Goal: Information Seeking & Learning: Check status

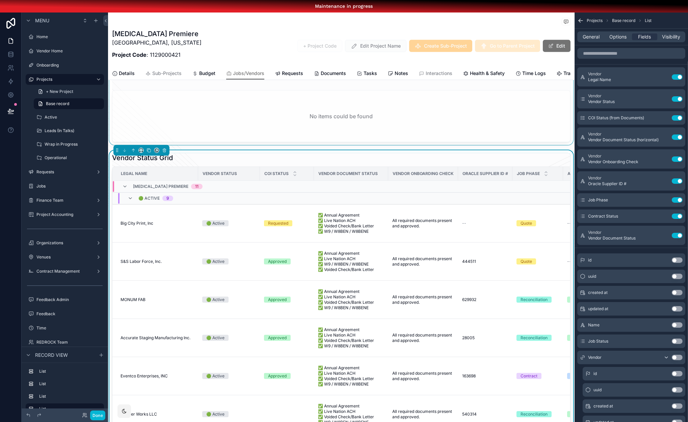
scroll to position [484, 0]
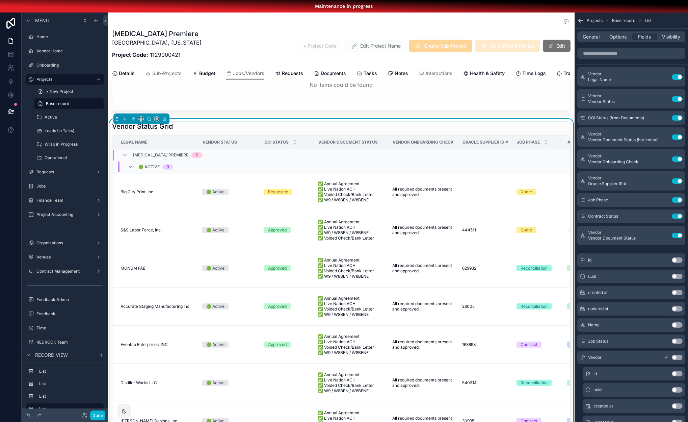
click at [385, 131] on div "Vendor Status Grid" at bounding box center [341, 126] width 459 height 9
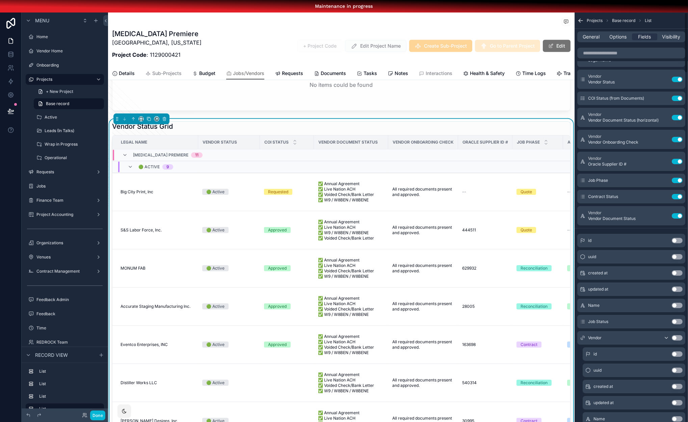
scroll to position [0, 0]
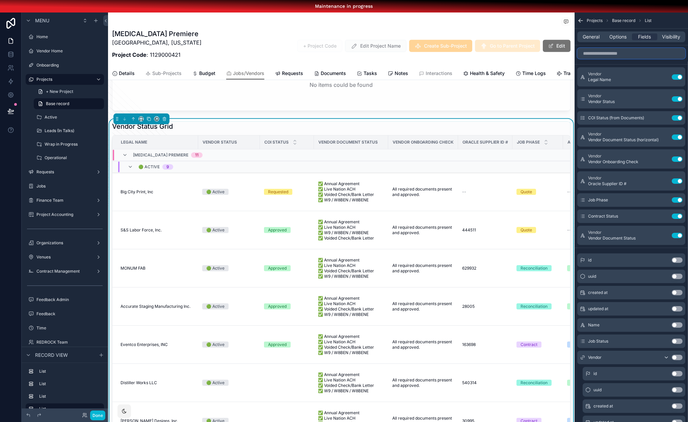
click at [608, 56] on input "scrollable content" at bounding box center [632, 53] width 108 height 11
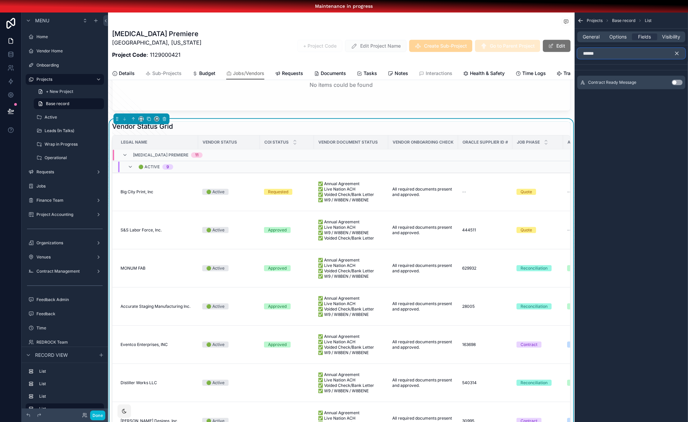
type input "*******"
click at [616, 52] on input "*******" at bounding box center [632, 53] width 108 height 11
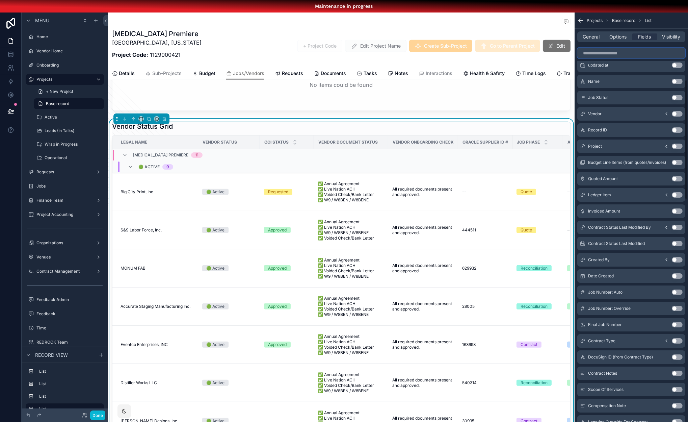
scroll to position [240, 0]
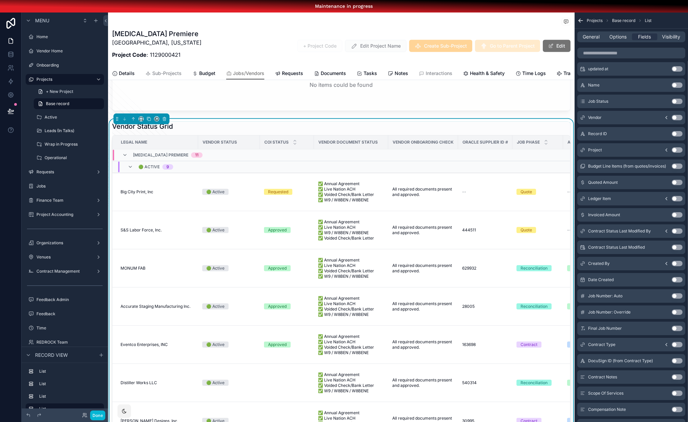
click at [669, 115] on icon "scrollable content" at bounding box center [666, 117] width 5 height 5
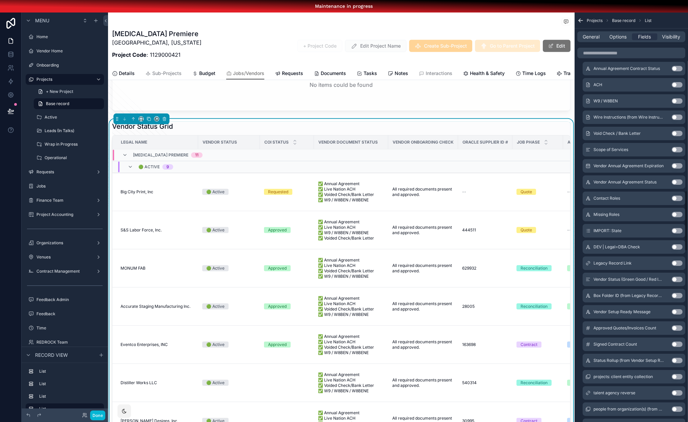
scroll to position [1259, 0]
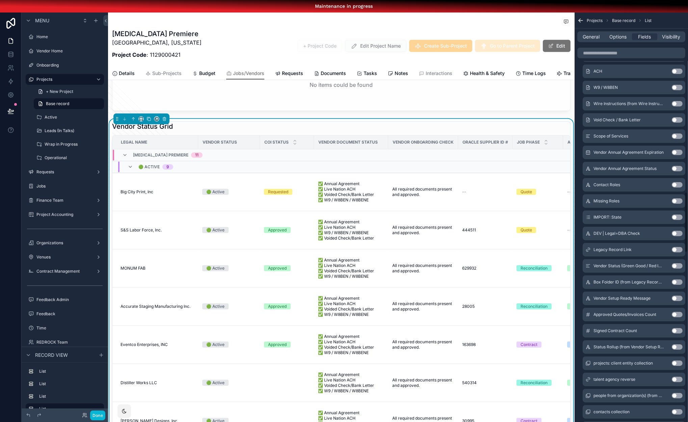
click at [681, 297] on button "Use setting" at bounding box center [677, 298] width 11 height 5
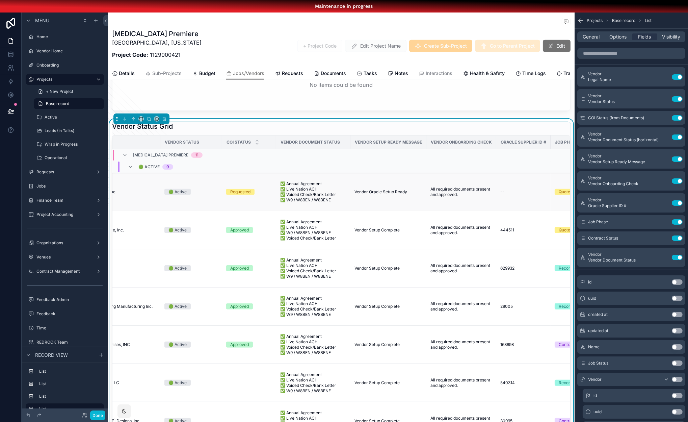
scroll to position [0, 50]
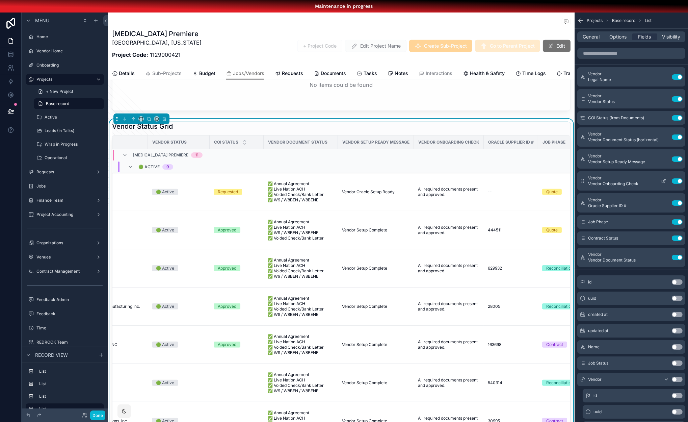
click at [682, 180] on button "Use setting" at bounding box center [677, 180] width 11 height 5
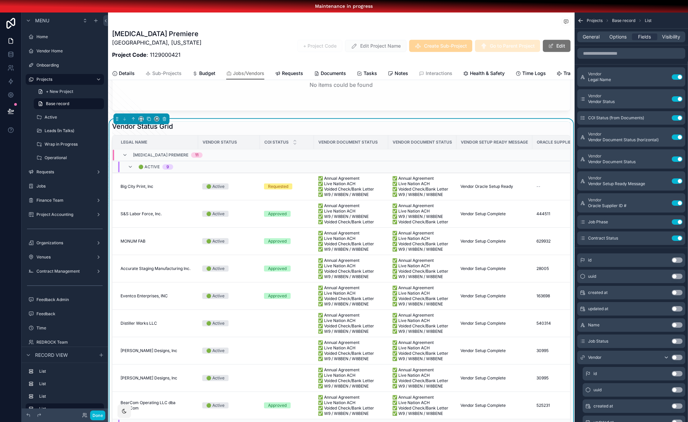
scroll to position [0, 4]
click at [128, 170] on icon "scrollable content" at bounding box center [130, 166] width 5 height 5
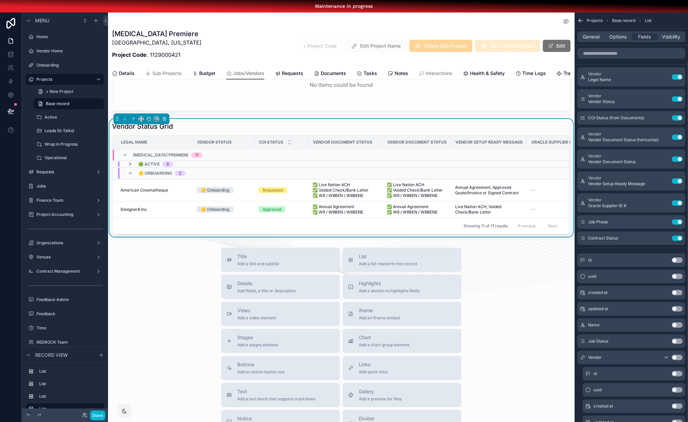
click at [128, 167] on icon "scrollable content" at bounding box center [130, 163] width 5 height 5
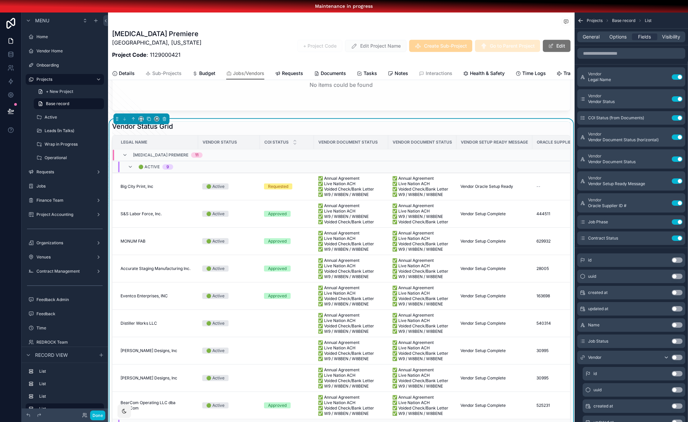
click at [206, 129] on div "Vendor Status Grid Legal Name Vendor Status COI Status Vendor Document Status V…" at bounding box center [341, 287] width 467 height 336
click at [617, 37] on span "Options" at bounding box center [618, 36] width 17 height 7
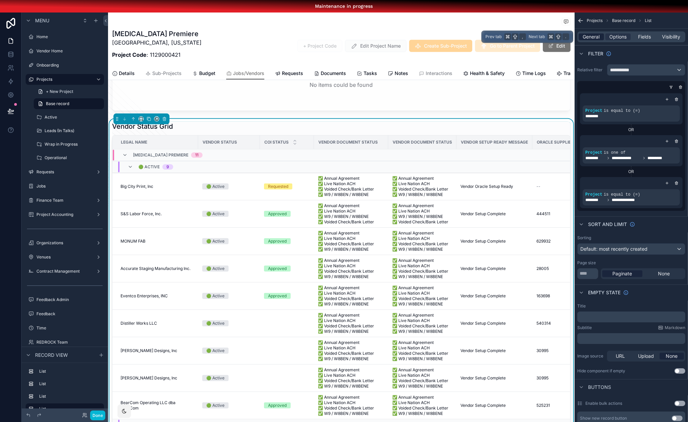
click at [599, 39] on span "General" at bounding box center [591, 36] width 17 height 7
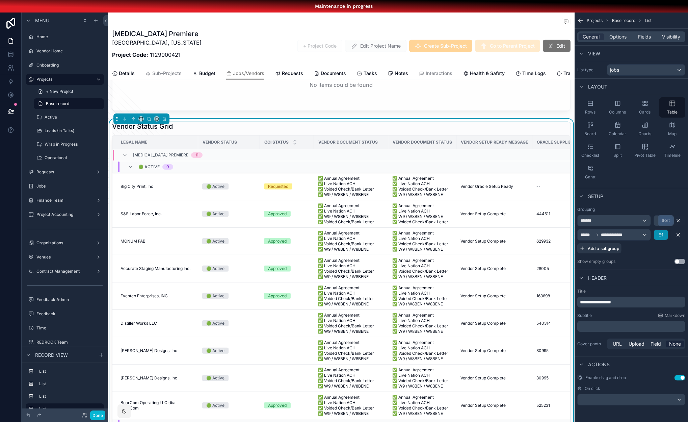
click at [662, 236] on icon "scrollable content" at bounding box center [661, 234] width 5 height 5
click at [659, 262] on span "Last -> First" at bounding box center [649, 262] width 26 height 8
click at [651, 249] on div "**********" at bounding box center [632, 234] width 108 height 39
click at [664, 233] on icon "scrollable content" at bounding box center [661, 234] width 5 height 5
click at [656, 251] on span "First -> Last" at bounding box center [649, 250] width 26 height 8
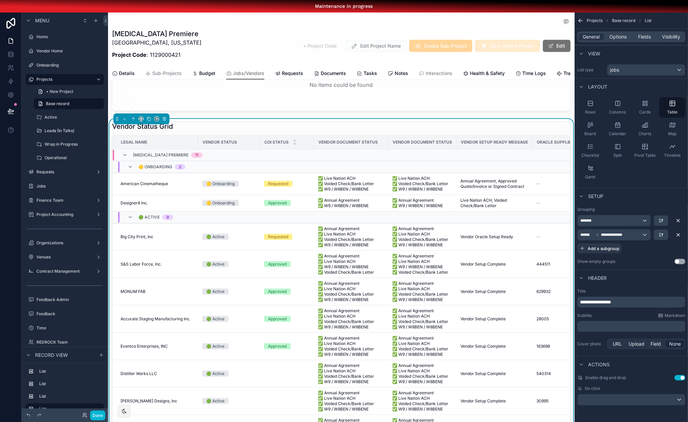
click at [473, 131] on div "Vendor Status Grid" at bounding box center [341, 126] width 459 height 9
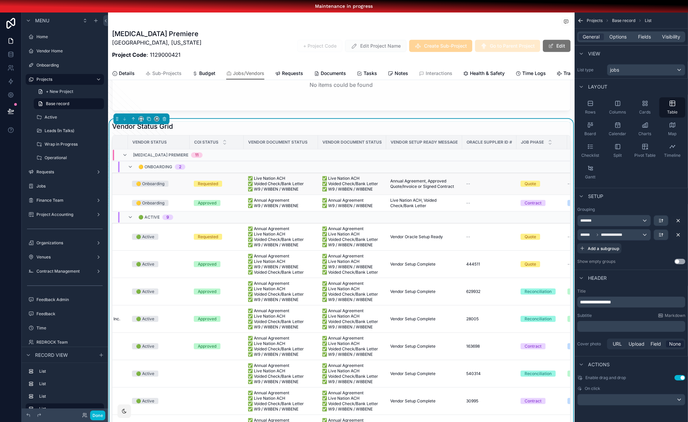
scroll to position [0, 74]
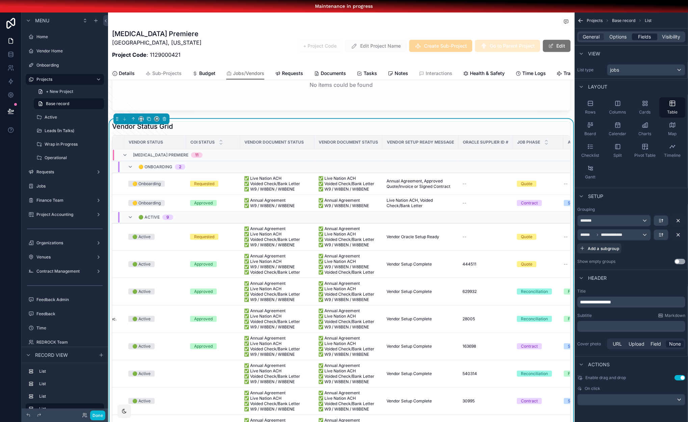
click at [644, 37] on span "Fields" at bounding box center [645, 36] width 13 height 7
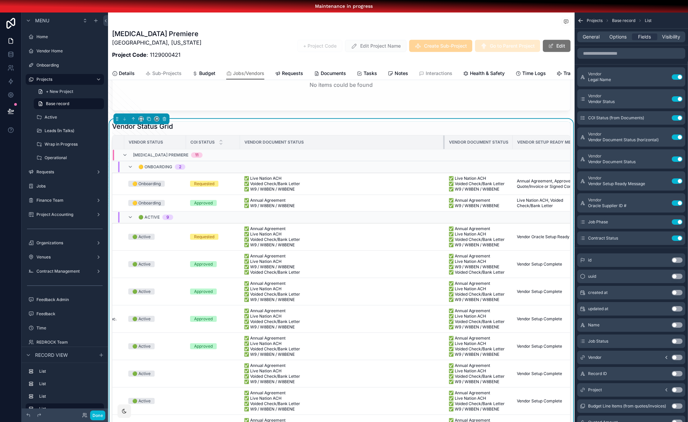
drag, startPoint x: 309, startPoint y: 152, endPoint x: 444, endPoint y: 152, distance: 135.8
click at [444, 149] on tr "Legal Name Vendor Status COI Status Vendor Document Status Vendor Document Stat…" at bounding box center [392, 142] width 707 height 14
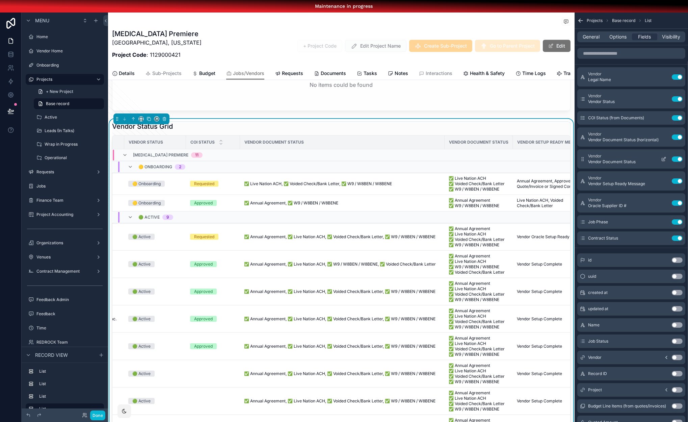
click at [676, 157] on button "Use setting" at bounding box center [677, 158] width 11 height 5
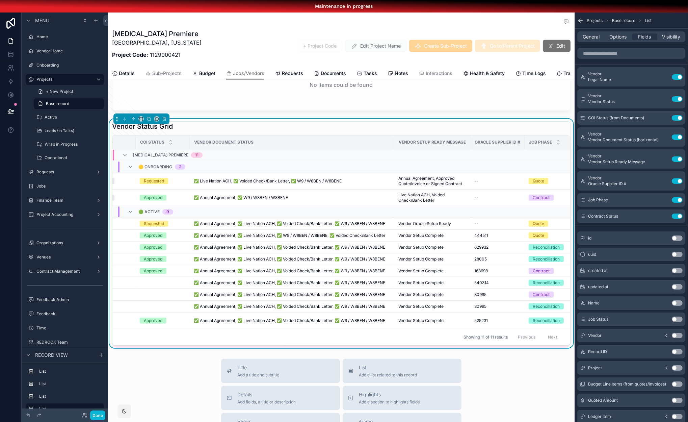
scroll to position [0, 129]
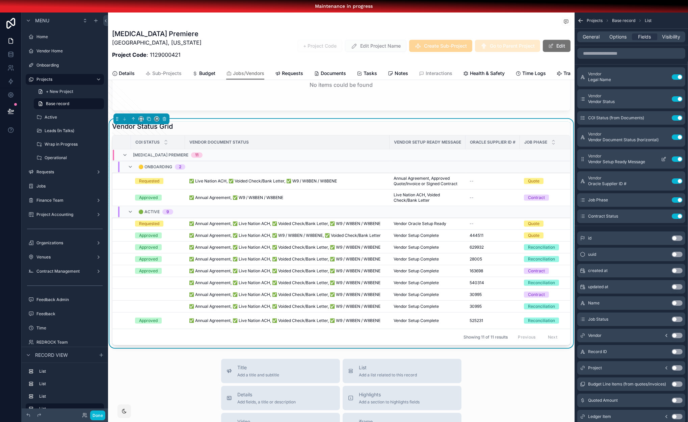
click at [664, 158] on icon "scrollable content" at bounding box center [664, 158] width 3 height 3
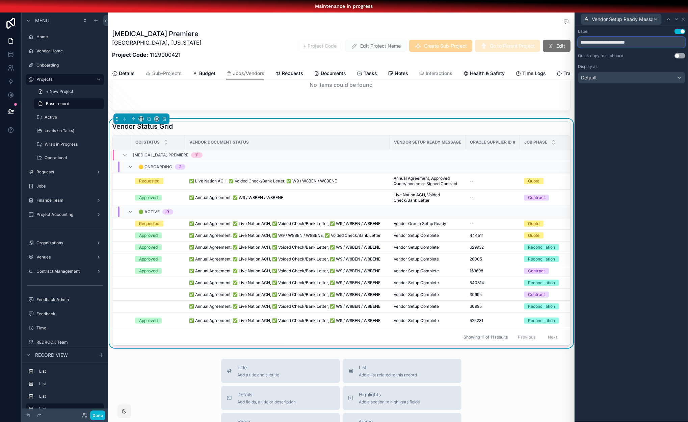
click at [620, 43] on input "**********" at bounding box center [631, 42] width 107 height 11
click at [650, 45] on input "**********" at bounding box center [631, 42] width 107 height 11
click at [620, 42] on input "**********" at bounding box center [631, 42] width 107 height 11
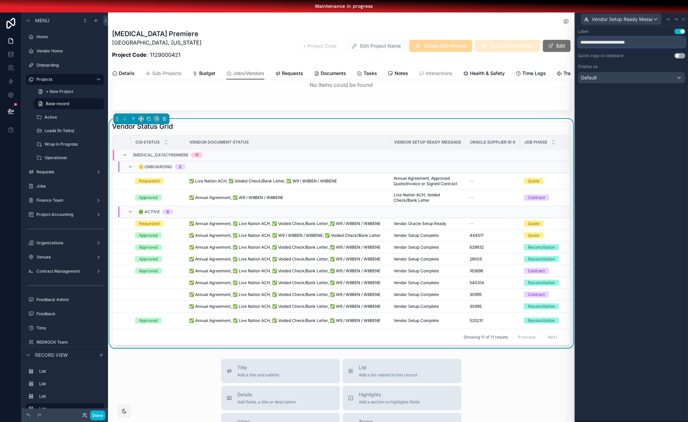
click at [662, 41] on input "**********" at bounding box center [631, 42] width 107 height 11
drag, startPoint x: 654, startPoint y: 42, endPoint x: 613, endPoint y: 41, distance: 40.9
click at [613, 41] on input "**********" at bounding box center [631, 42] width 107 height 11
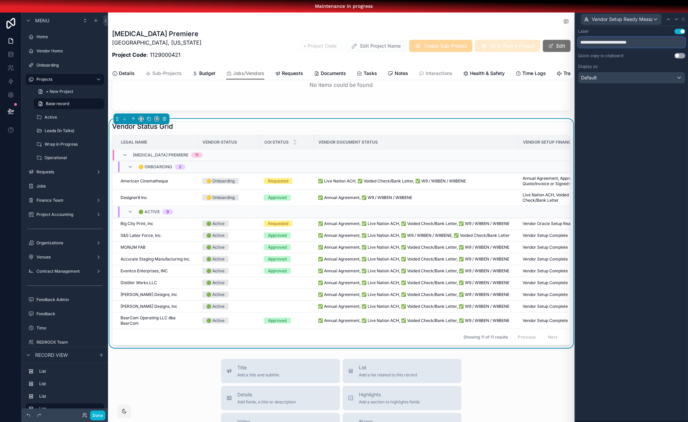
type input "**********"
drag, startPoint x: 625, startPoint y: 173, endPoint x: 621, endPoint y: 163, distance: 10.7
click at [625, 173] on div "**********" at bounding box center [632, 230] width 113 height 408
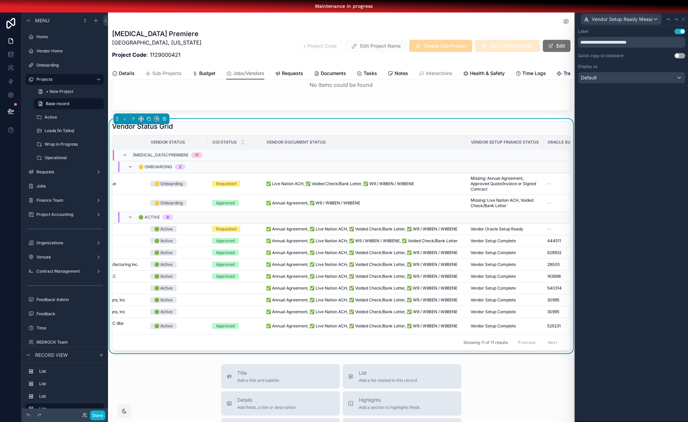
scroll to position [0, 0]
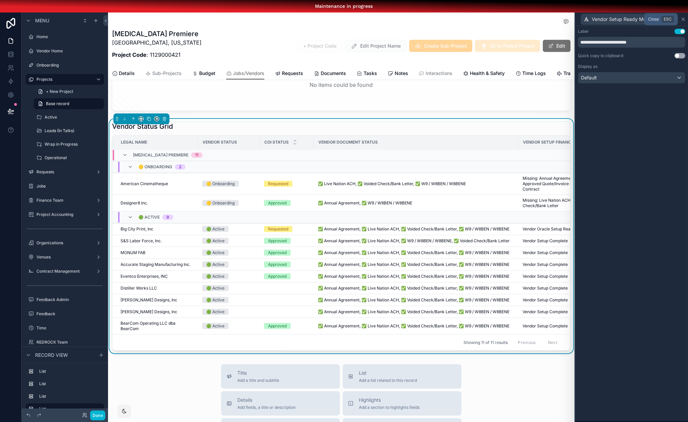
click at [685, 18] on icon at bounding box center [683, 19] width 3 height 3
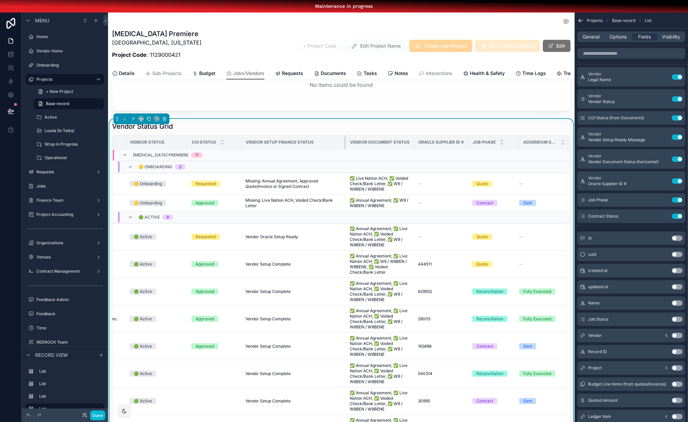
scroll to position [0, 71]
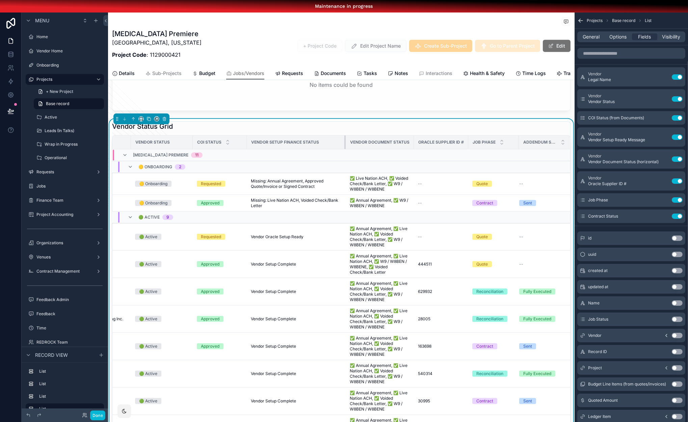
drag, startPoint x: 416, startPoint y: 151, endPoint x: 305, endPoint y: 147, distance: 110.8
click at [305, 147] on th "Vendor Setup Finance Status" at bounding box center [296, 142] width 99 height 14
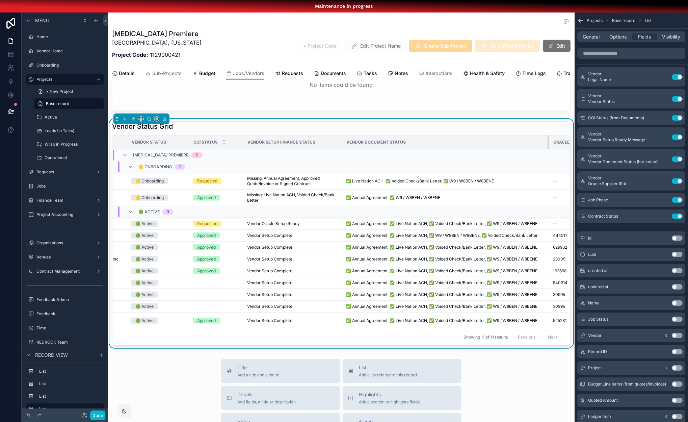
drag, startPoint x: 404, startPoint y: 151, endPoint x: 560, endPoint y: 152, distance: 156.7
click at [560, 149] on tr "Legal Name Vendor Status COI Status Vendor Setup Finance Status Vendor Document…" at bounding box center [374, 142] width 664 height 14
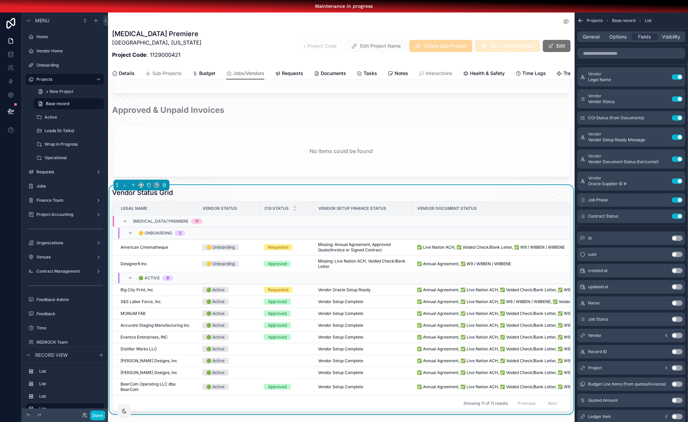
scroll to position [422, 0]
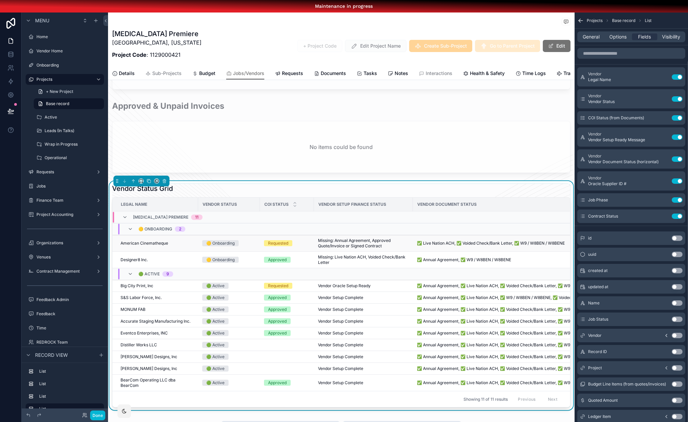
click at [147, 246] on span "American Cinematheque" at bounding box center [145, 242] width 48 height 5
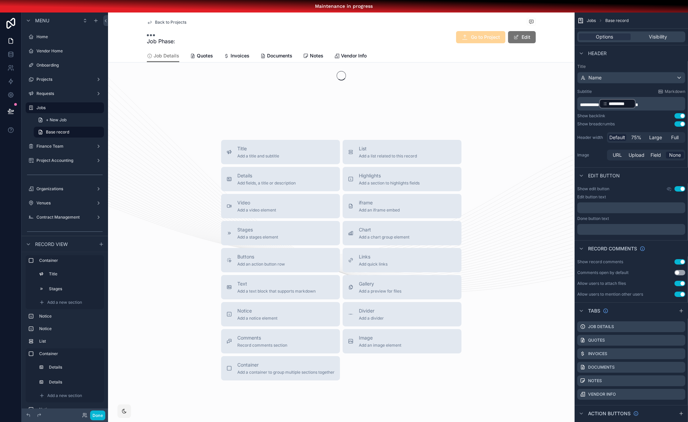
scroll to position [44, 0]
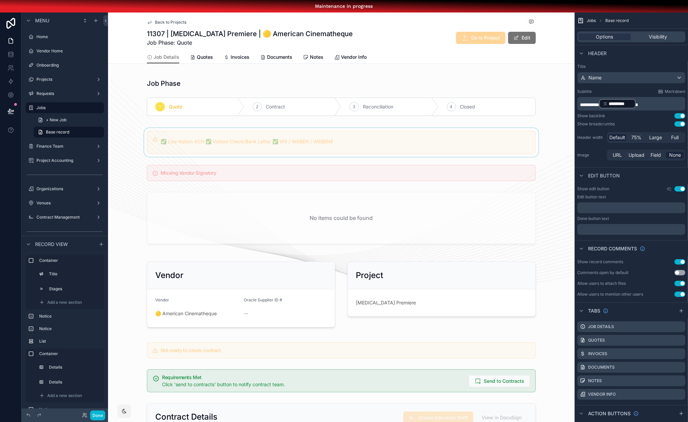
click at [151, 137] on div "scrollable content" at bounding box center [341, 142] width 467 height 29
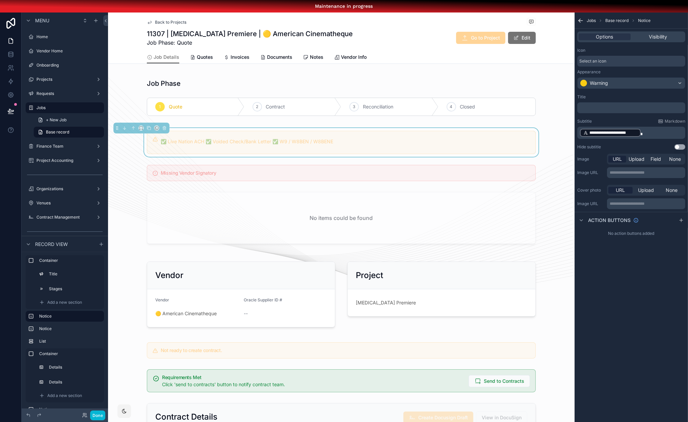
click at [419, 130] on div "✅ Live Nation ACH ✅ Voided Check/Bank Letter ✅ W9 / W8BEN / W8BENE" at bounding box center [341, 142] width 467 height 29
click at [653, 39] on span "Visibility" at bounding box center [658, 36] width 18 height 7
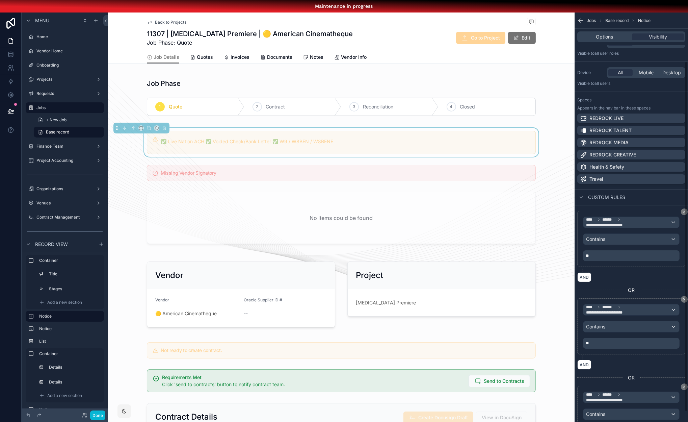
scroll to position [93, 0]
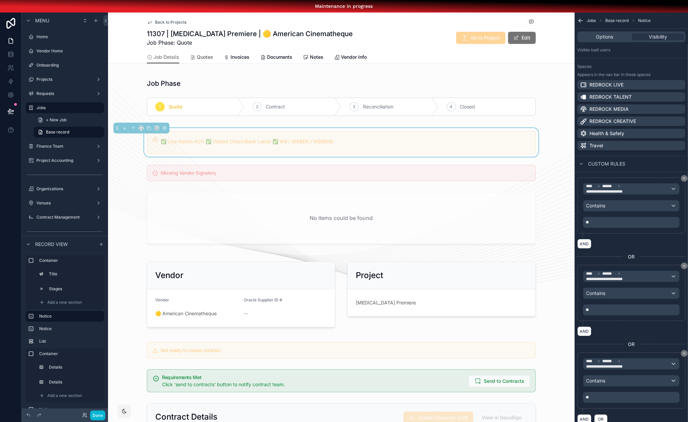
click at [197, 56] on span "Quotes" at bounding box center [205, 57] width 16 height 7
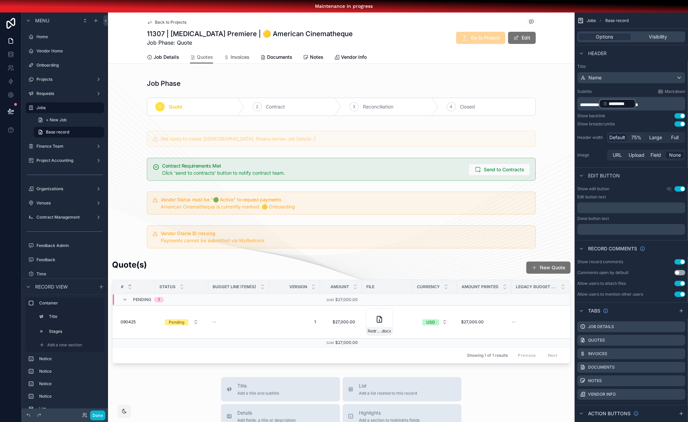
click at [235, 59] on span "Invoices" at bounding box center [240, 57] width 19 height 7
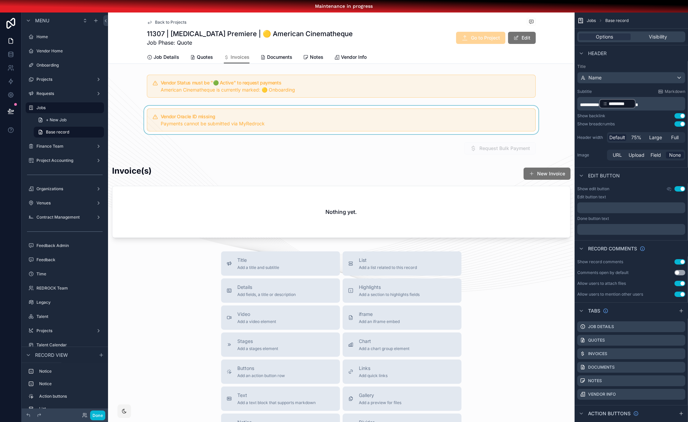
click at [268, 115] on div "scrollable content" at bounding box center [341, 120] width 467 height 28
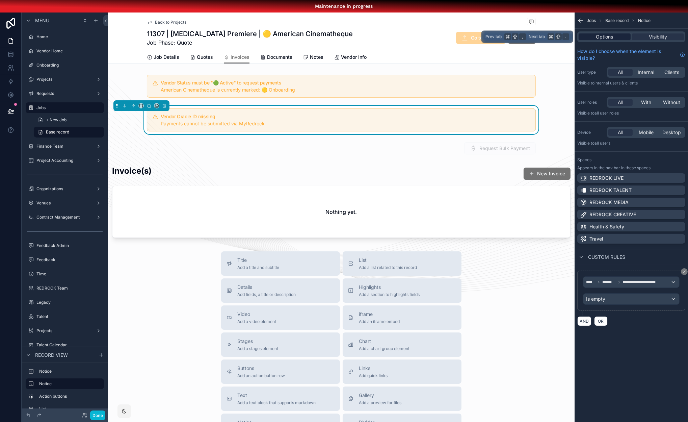
click at [604, 38] on span "Options" at bounding box center [604, 36] width 17 height 7
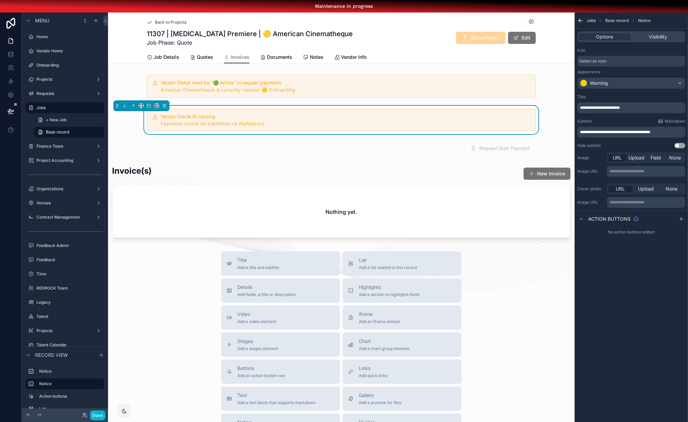
click at [672, 132] on p "**********" at bounding box center [632, 131] width 104 height 5
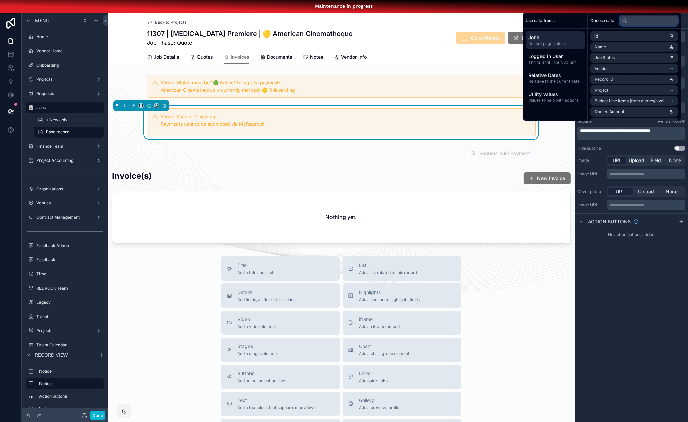
click at [643, 24] on input "text" at bounding box center [649, 20] width 58 height 11
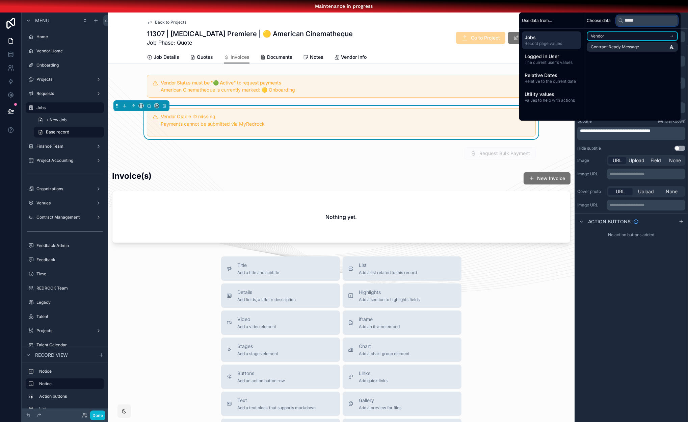
type input "*****"
click at [628, 40] on li "Vendor" at bounding box center [632, 35] width 91 height 9
click at [632, 51] on span "Vendor Setup Ready Message" at bounding box center [619, 48] width 57 height 5
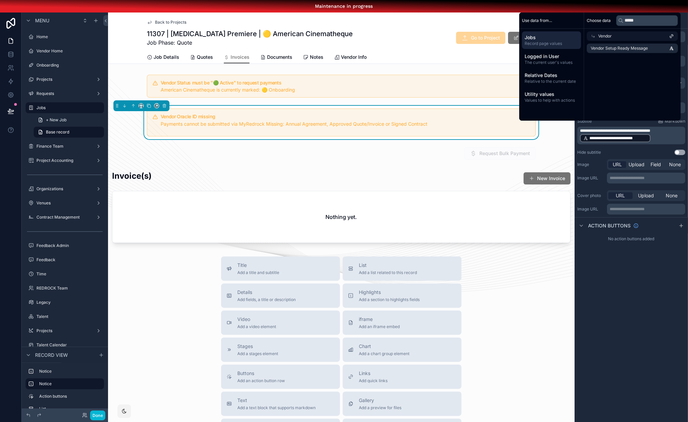
click at [620, 272] on div "**********" at bounding box center [631, 223] width 113 height 422
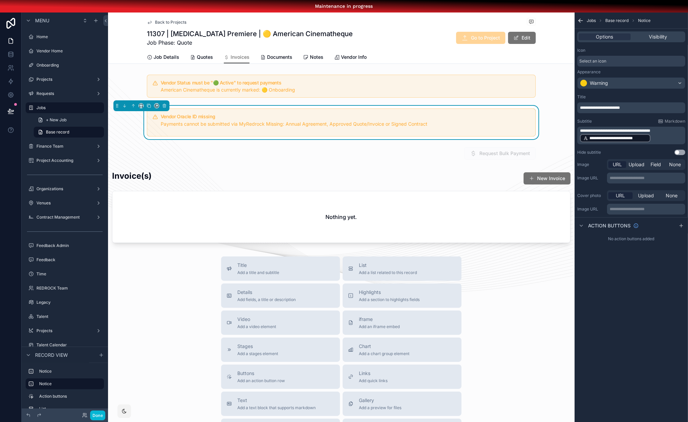
click at [675, 131] on p "**********" at bounding box center [632, 130] width 104 height 5
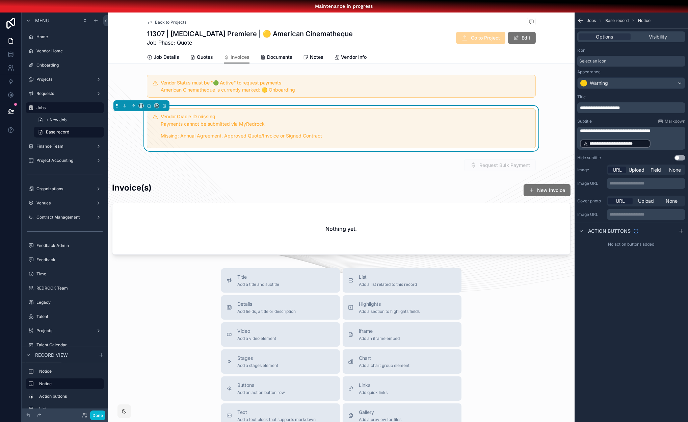
click at [664, 144] on p "**********" at bounding box center [632, 143] width 104 height 9
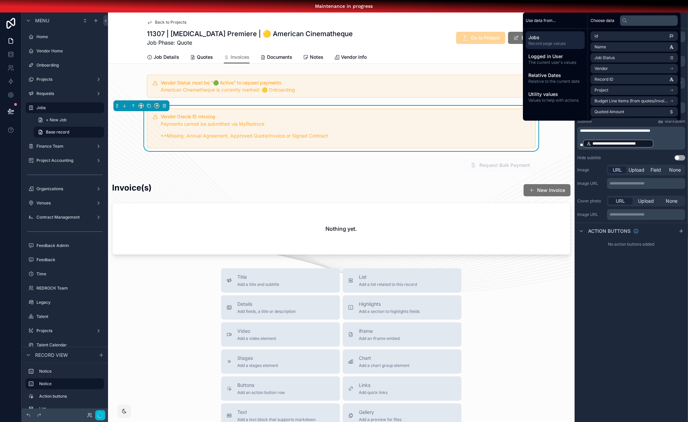
click at [664, 143] on p "**********" at bounding box center [632, 143] width 104 height 9
click at [614, 131] on span "**********" at bounding box center [615, 131] width 70 height 4
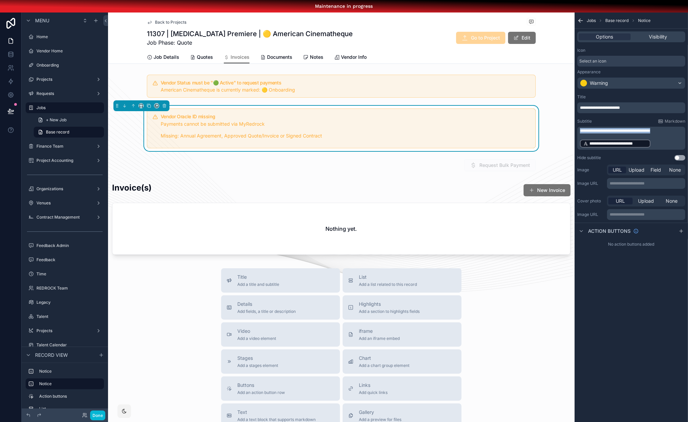
drag, startPoint x: 675, startPoint y: 130, endPoint x: 593, endPoint y: 127, distance: 81.5
click at [593, 127] on div "**********" at bounding box center [632, 138] width 108 height 23
click at [634, 111] on div "**********" at bounding box center [632, 107] width 108 height 11
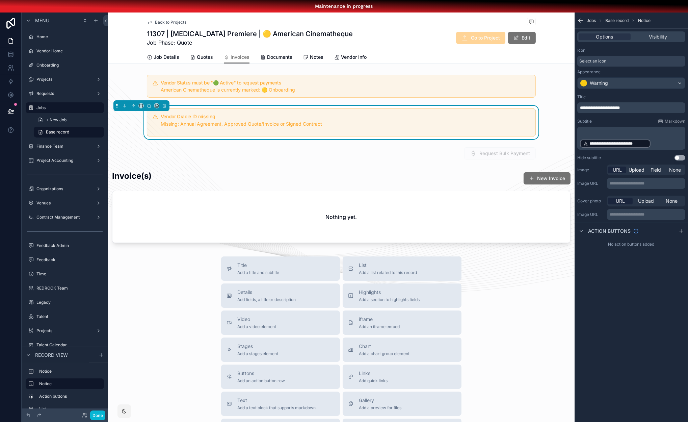
click at [637, 109] on p "**********" at bounding box center [632, 107] width 104 height 5
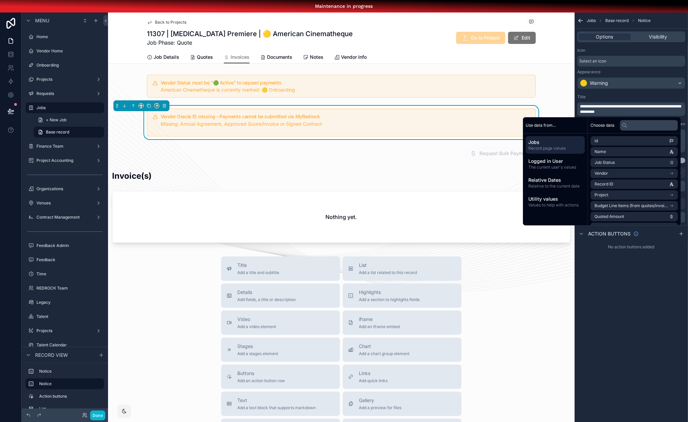
drag, startPoint x: 632, startPoint y: 377, endPoint x: 628, endPoint y: 370, distance: 8.6
click at [632, 377] on div "**********" at bounding box center [631, 223] width 113 height 422
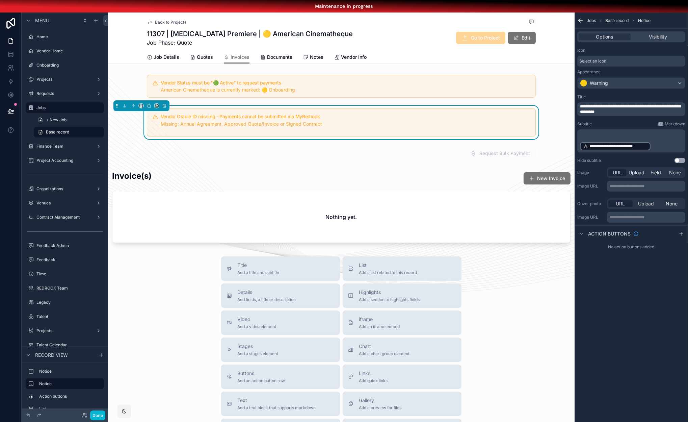
click at [588, 135] on p "﻿" at bounding box center [632, 133] width 104 height 5
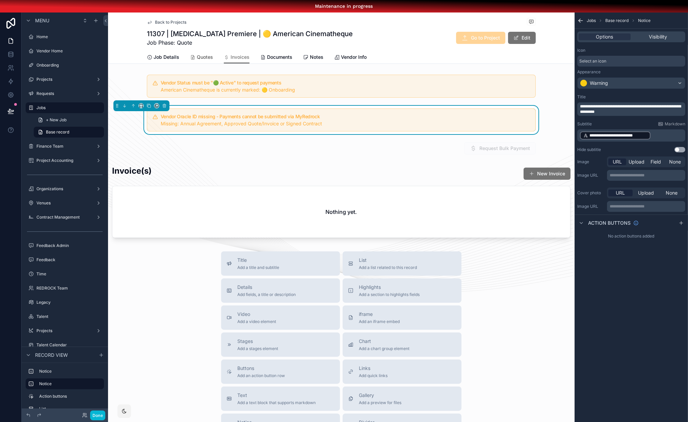
click at [199, 54] on span "Quotes" at bounding box center [205, 57] width 16 height 7
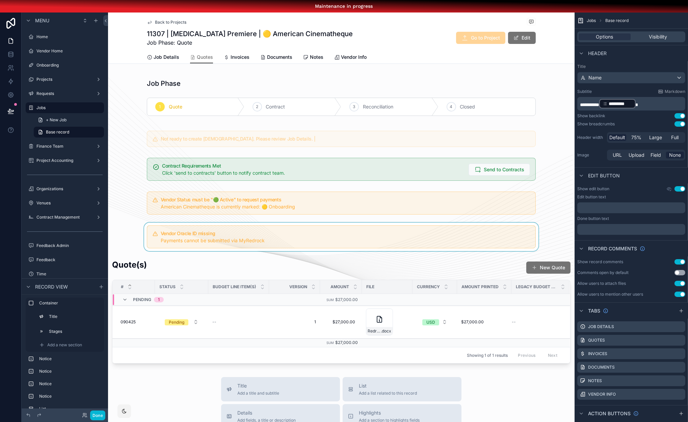
click at [311, 229] on div "scrollable content" at bounding box center [341, 237] width 467 height 28
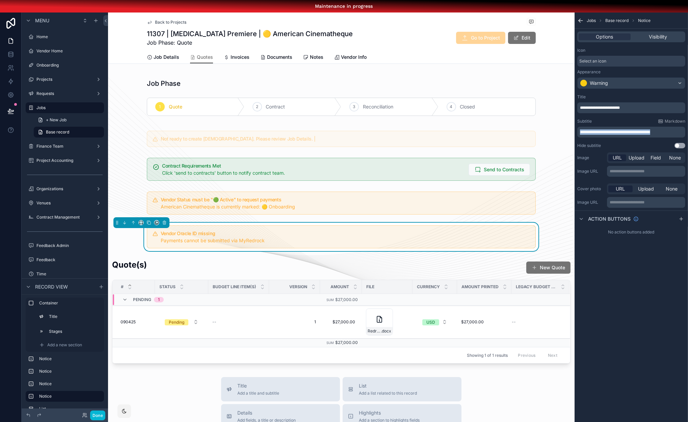
drag, startPoint x: 676, startPoint y: 132, endPoint x: 543, endPoint y: 127, distance: 133.2
click at [543, 127] on div "REDROCK LIVE ⌥ 1 Home Vendor Home Onboarding Projects Requests Jobs Finance Tea…" at bounding box center [398, 223] width 580 height 422
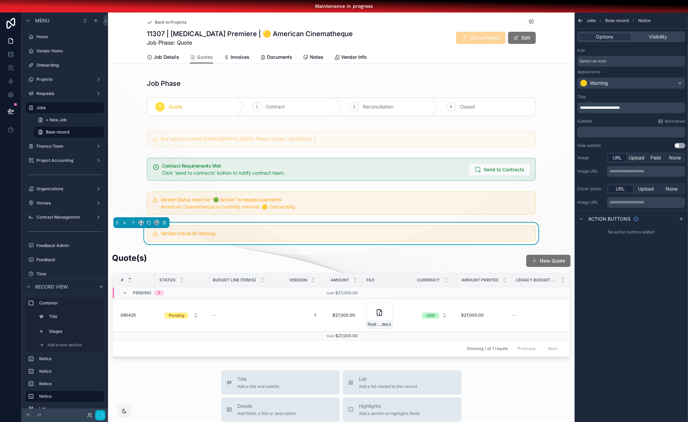
scroll to position [17, 4]
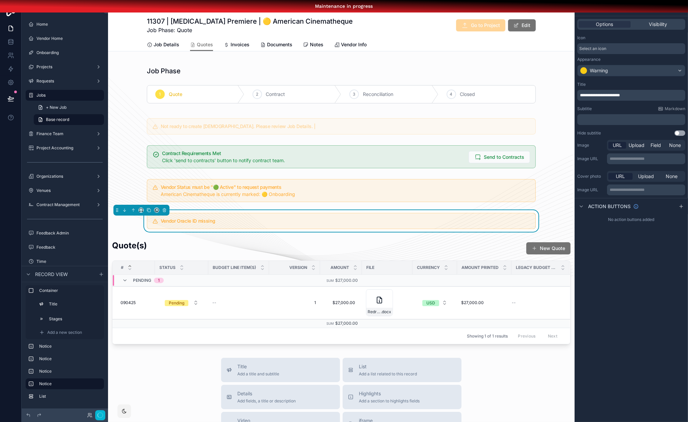
click at [647, 93] on p "**********" at bounding box center [632, 95] width 104 height 5
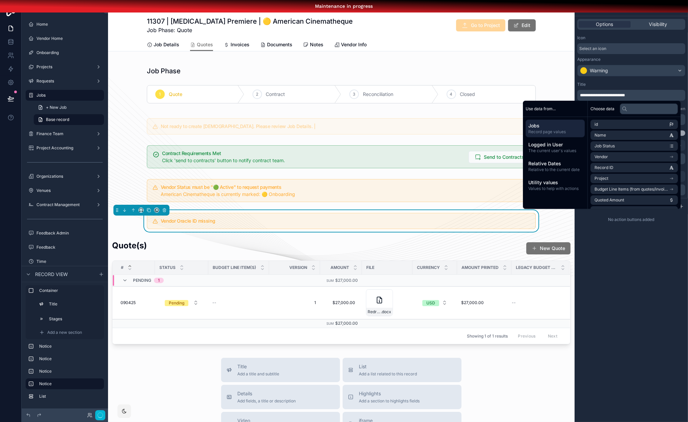
scroll to position [0, 0]
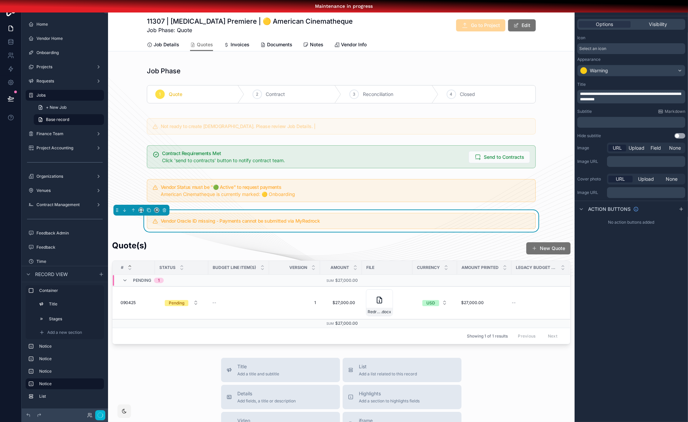
click at [625, 266] on div "**********" at bounding box center [631, 211] width 113 height 422
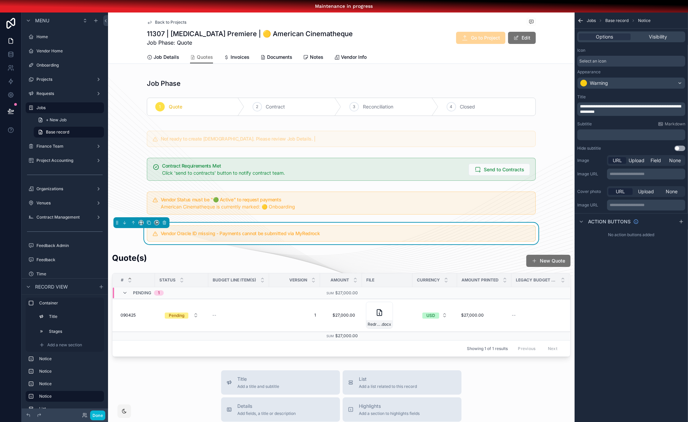
click at [622, 138] on div "﻿" at bounding box center [632, 134] width 108 height 11
click at [625, 134] on p "﻿" at bounding box center [632, 134] width 104 height 5
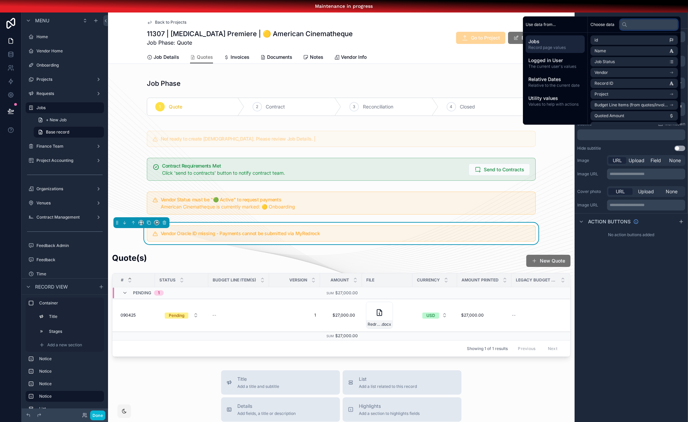
click at [635, 29] on input "text" at bounding box center [649, 24] width 58 height 11
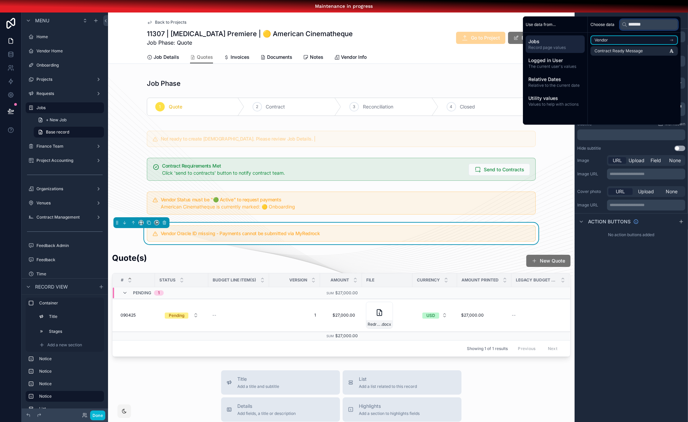
type input "*******"
click at [628, 44] on li "Vendor" at bounding box center [634, 39] width 87 height 9
click at [628, 55] on span "Vendor Setup Ready Message" at bounding box center [623, 52] width 57 height 5
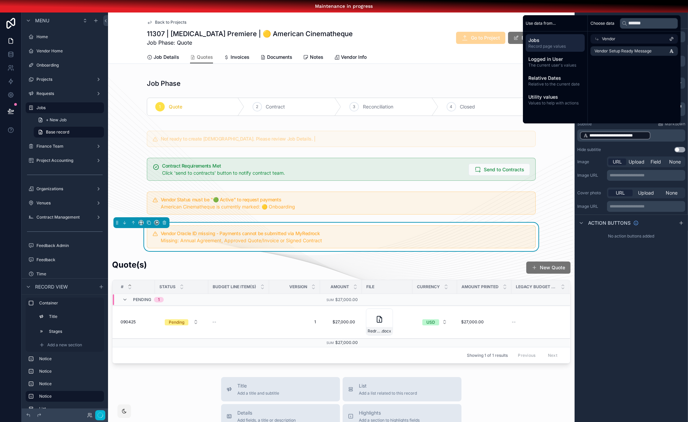
click at [615, 346] on div "**********" at bounding box center [631, 223] width 113 height 422
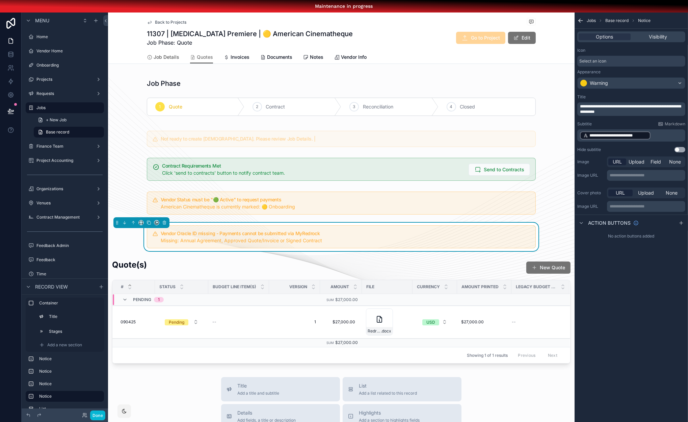
click at [160, 55] on span "Job Details" at bounding box center [167, 57] width 26 height 7
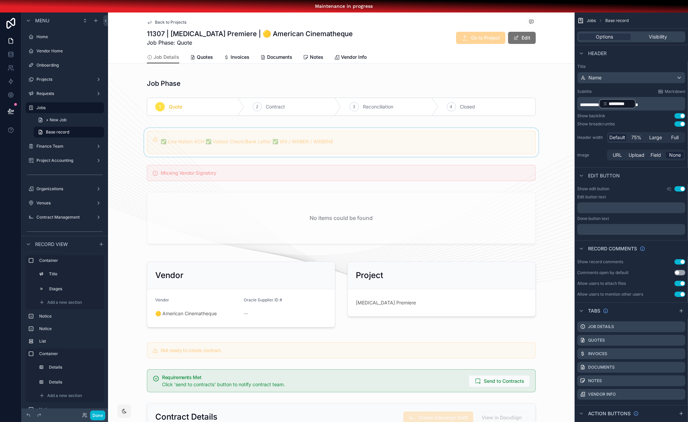
click at [240, 151] on div "scrollable content" at bounding box center [341, 142] width 467 height 29
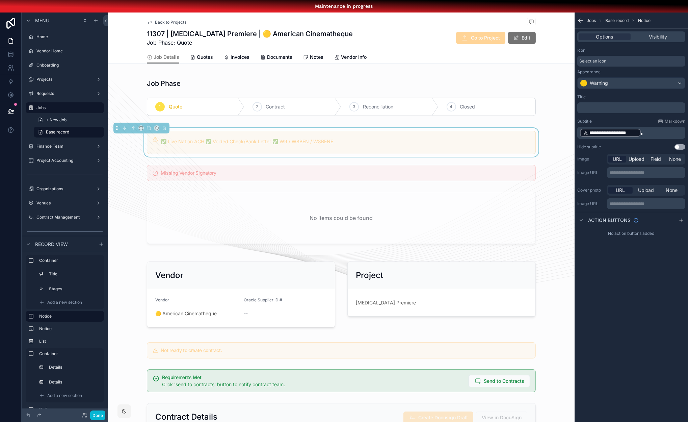
click at [624, 108] on p "﻿" at bounding box center [632, 107] width 104 height 5
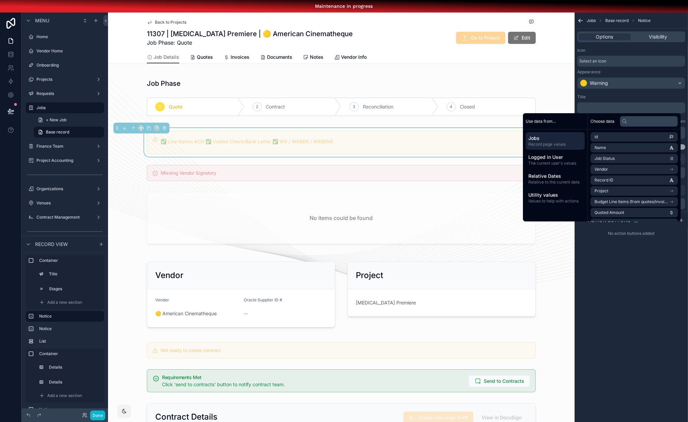
click at [612, 277] on div "**********" at bounding box center [631, 223] width 113 height 422
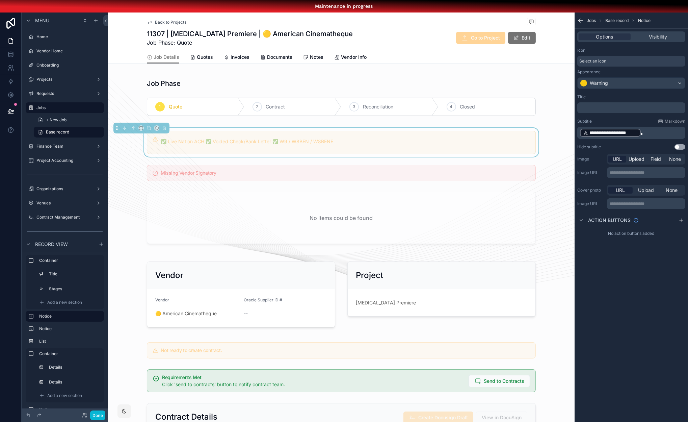
click at [649, 134] on p "**********" at bounding box center [632, 132] width 104 height 9
click at [651, 133] on span "*******" at bounding box center [648, 134] width 15 height 4
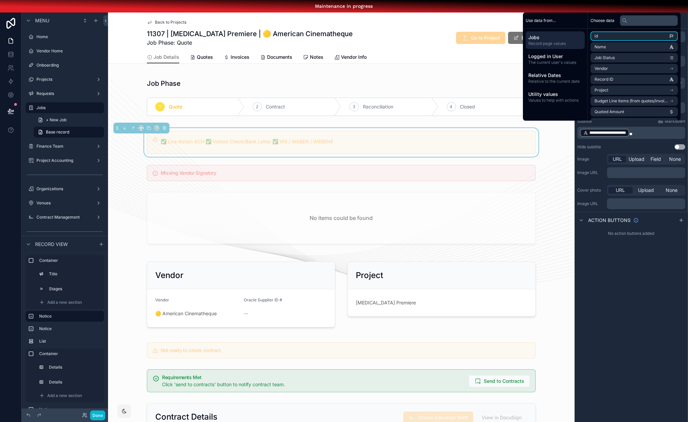
click at [653, 26] on input "text" at bounding box center [649, 20] width 58 height 11
click at [651, 23] on input "text" at bounding box center [649, 20] width 58 height 11
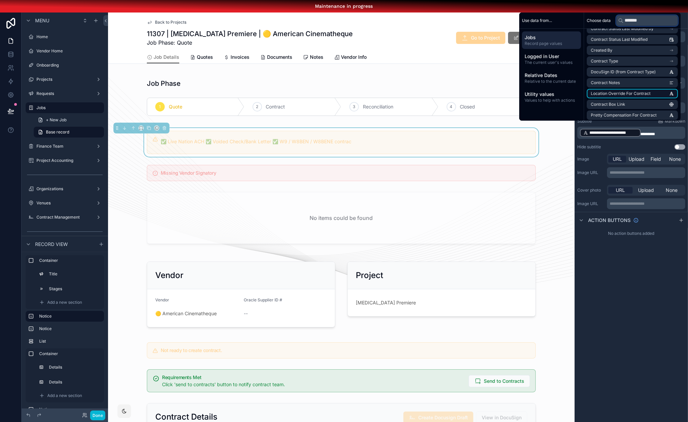
scroll to position [58, 0]
click at [636, 24] on input "*******" at bounding box center [647, 20] width 62 height 11
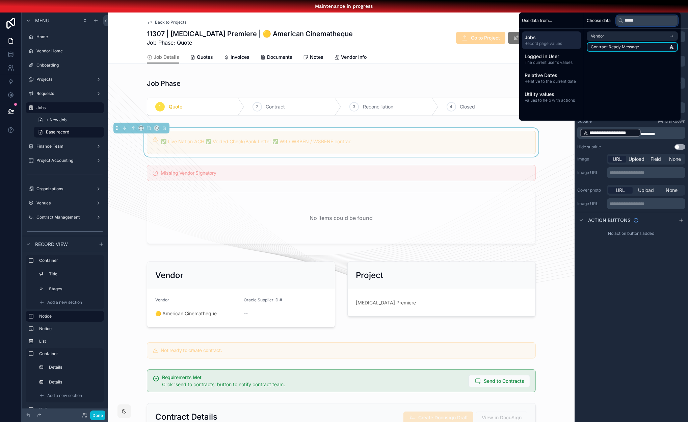
type input "*****"
click at [639, 50] on span "Contract Ready Message" at bounding box center [615, 46] width 48 height 5
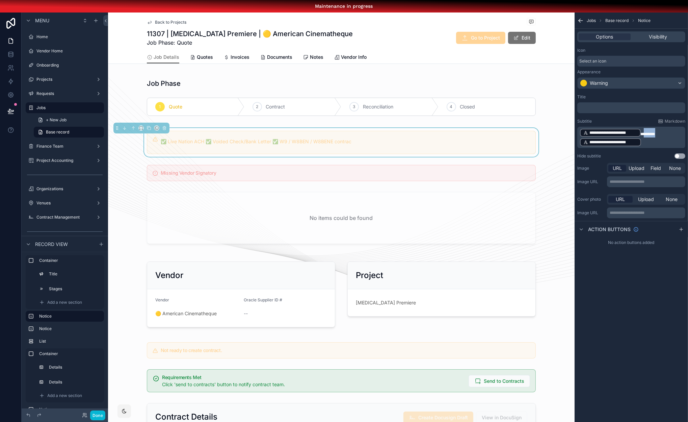
click at [653, 133] on span "*******" at bounding box center [648, 134] width 15 height 4
click at [611, 300] on div "**********" at bounding box center [631, 223] width 113 height 422
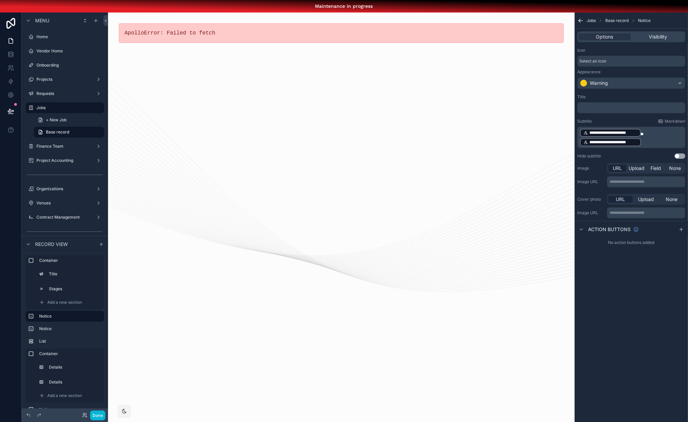
click at [291, 258] on div "ApolloError: Failed to fetch" at bounding box center [341, 223] width 467 height 422
click at [226, 270] on div "ApolloError: Failed to fetch" at bounding box center [341, 223] width 467 height 422
click at [653, 141] on p "**********" at bounding box center [632, 137] width 104 height 19
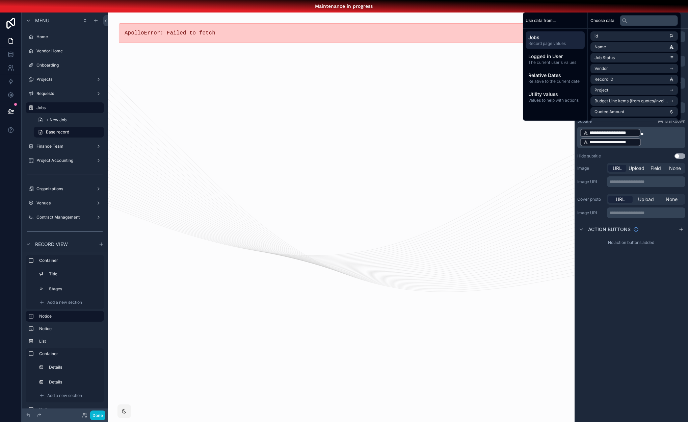
click at [657, 144] on p "**********" at bounding box center [632, 137] width 104 height 19
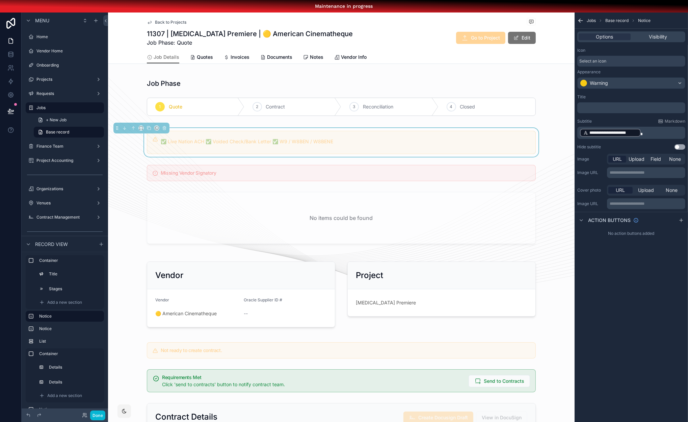
click at [619, 286] on div "**********" at bounding box center [631, 223] width 113 height 422
click at [177, 314] on div "scrollable content" at bounding box center [341, 294] width 467 height 79
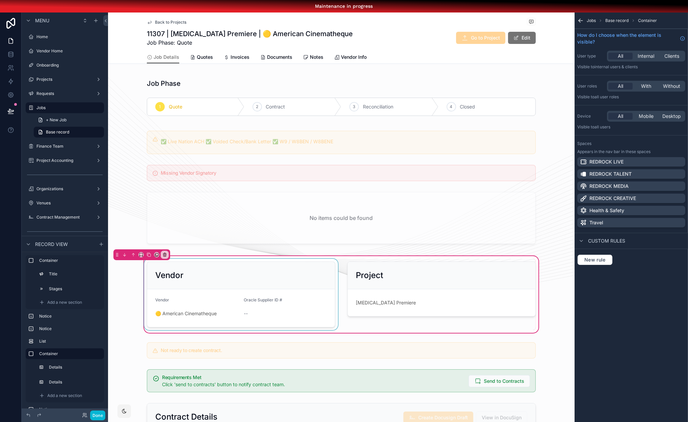
click at [173, 312] on div "scrollable content" at bounding box center [241, 294] width 197 height 71
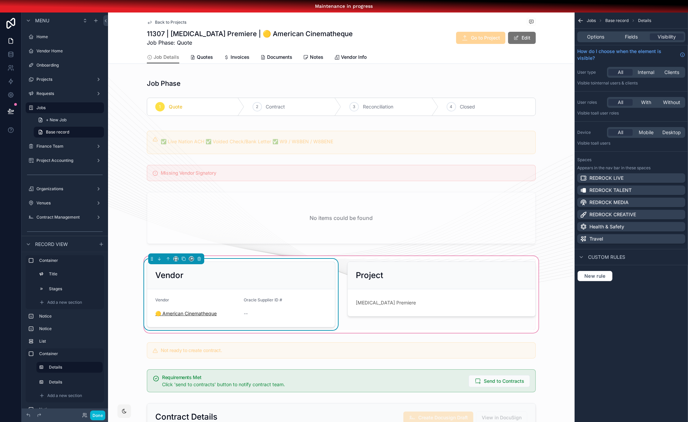
click at [170, 314] on span "🟡 American Cinematheque" at bounding box center [185, 313] width 61 height 7
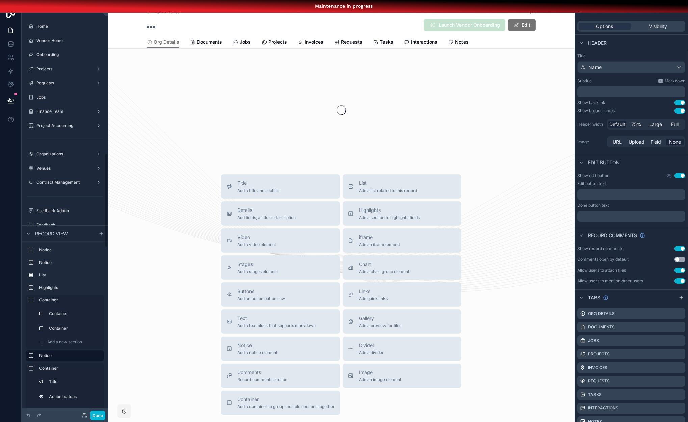
scroll to position [672, 0]
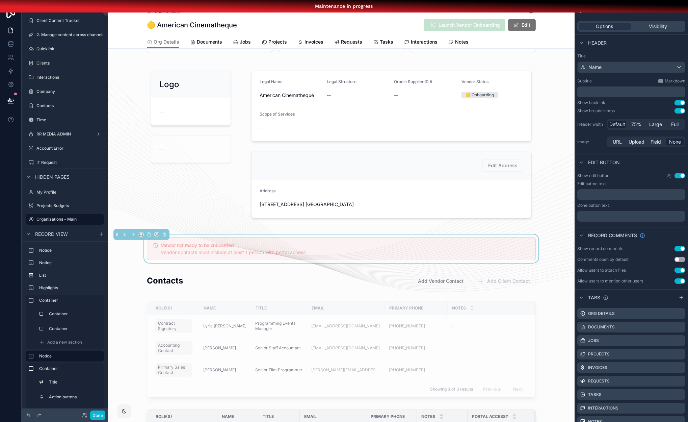
scroll to position [80, 0]
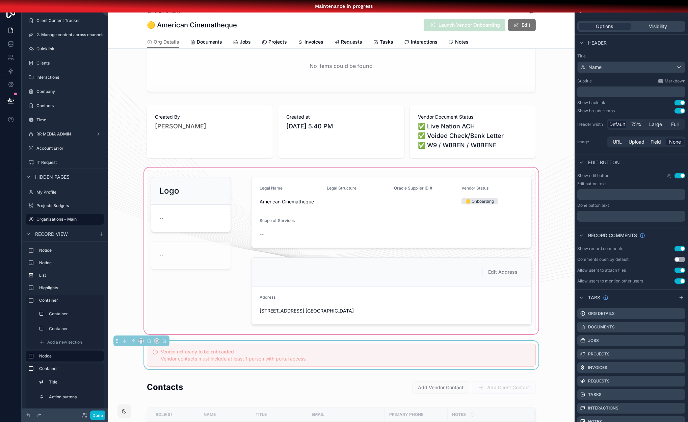
click at [329, 202] on div "scrollable content" at bounding box center [341, 250] width 467 height 169
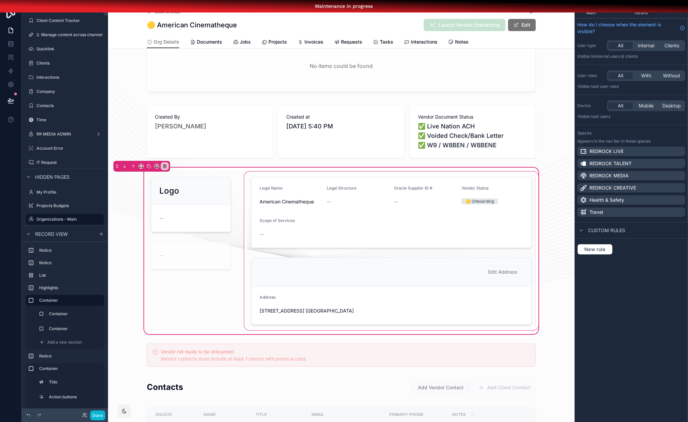
click at [357, 221] on div "scrollable content" at bounding box center [391, 250] width 297 height 161
click at [58, 319] on div "Container" at bounding box center [69, 313] width 66 height 11
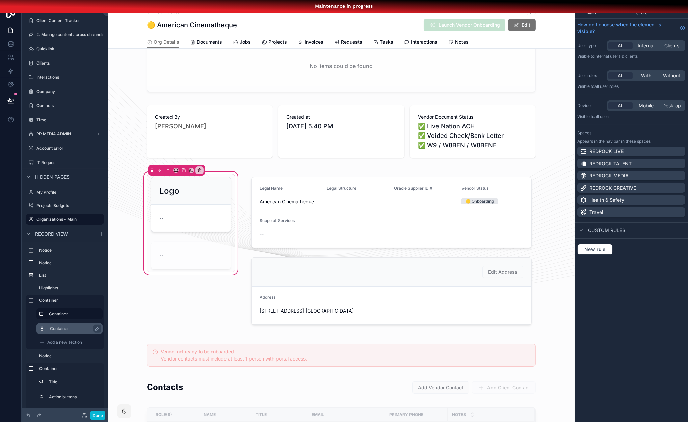
click at [59, 329] on label "Container" at bounding box center [73, 328] width 47 height 5
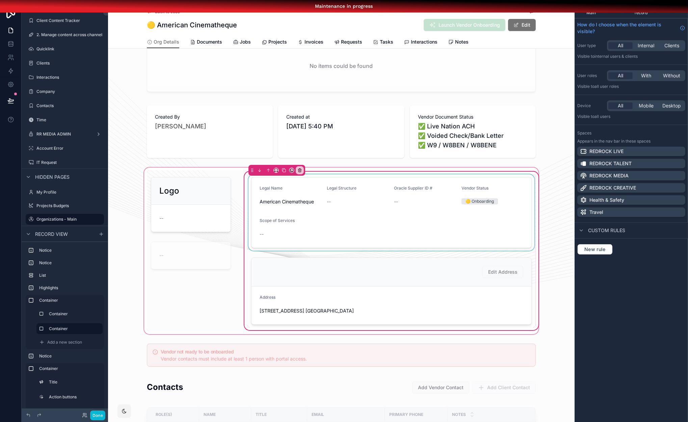
click at [434, 219] on div "scrollable content" at bounding box center [391, 212] width 289 height 76
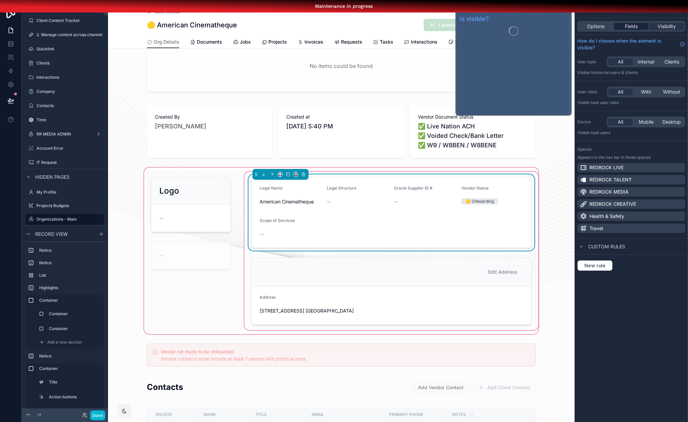
click at [637, 29] on span "Fields" at bounding box center [631, 26] width 13 height 7
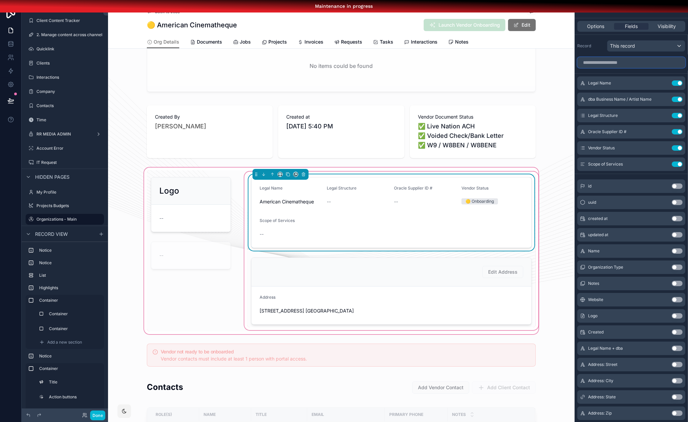
click at [618, 63] on input "scrollable content" at bounding box center [632, 62] width 108 height 11
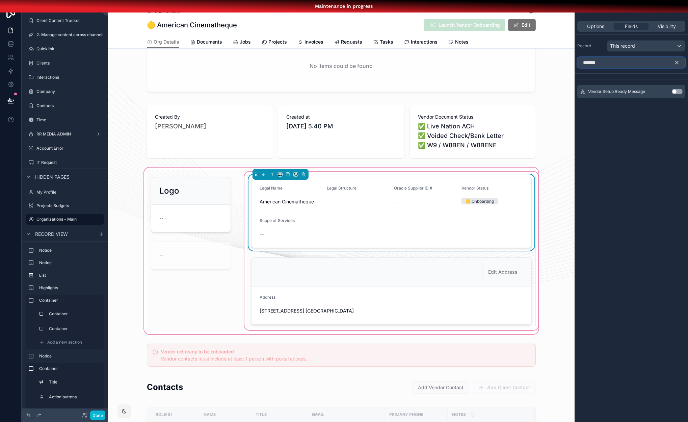
type input "*******"
click at [676, 91] on button "Use setting" at bounding box center [677, 91] width 11 height 5
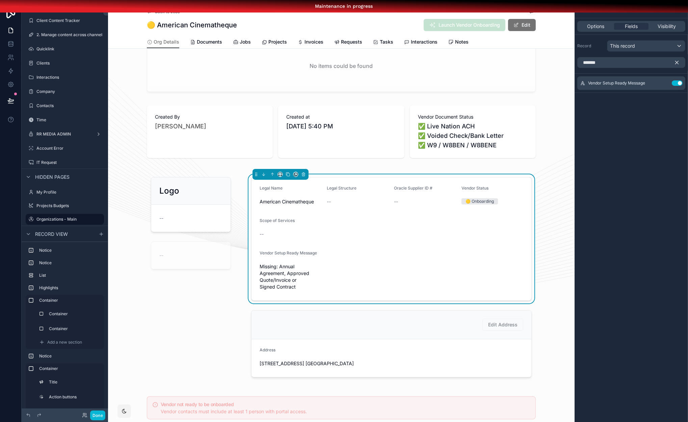
click at [630, 137] on div "Organizations - Main Base record Details Options Fields Visibility Record This …" at bounding box center [631, 213] width 113 height 422
click at [678, 83] on button "Use setting" at bounding box center [677, 82] width 11 height 5
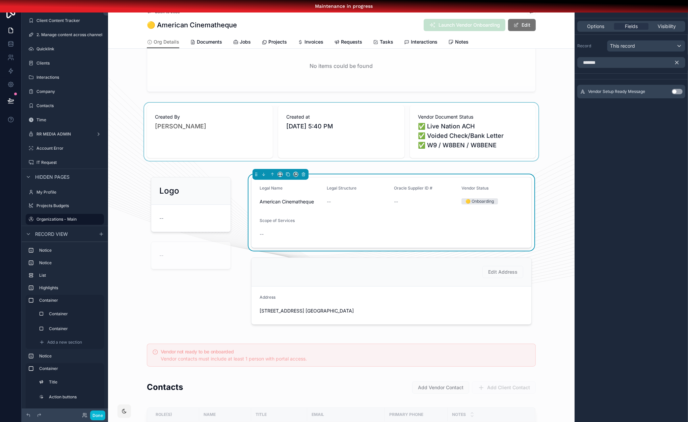
click at [508, 121] on div "scrollable content" at bounding box center [341, 132] width 467 height 58
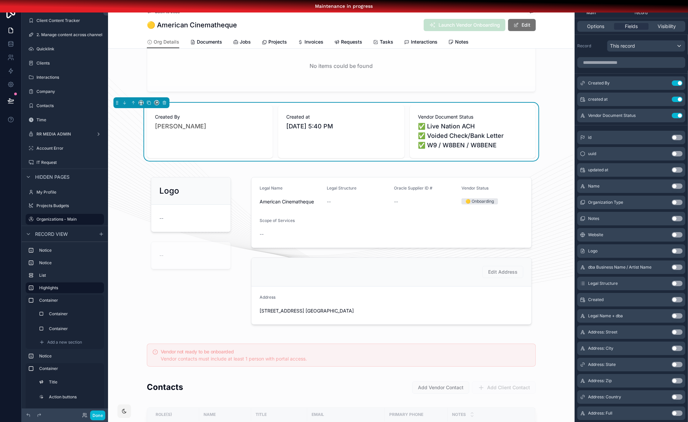
click at [507, 131] on span "✅ Live Nation ACH ✅ Voided Check/Bank Letter ✅ W9 / W8BEN / W8BENE" at bounding box center [473, 136] width 110 height 28
click at [627, 65] on input "scrollable content" at bounding box center [632, 62] width 108 height 11
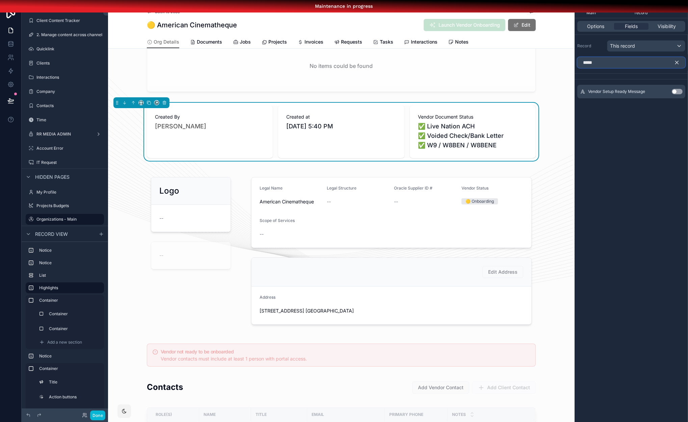
type input "*****"
click at [678, 92] on button "Use setting" at bounding box center [677, 91] width 11 height 5
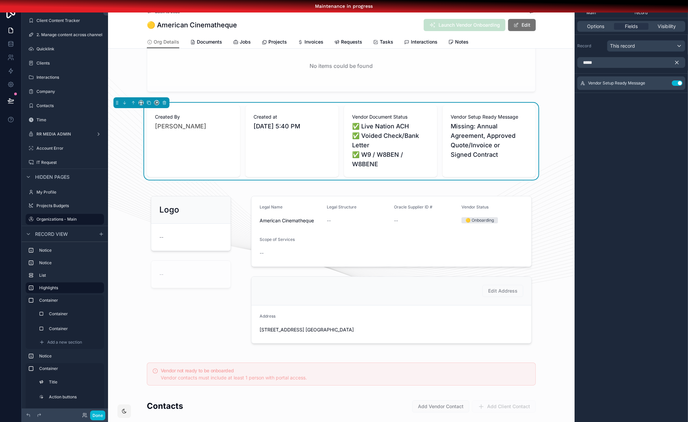
drag, startPoint x: 630, startPoint y: 164, endPoint x: 621, endPoint y: 142, distance: 24.1
drag, startPoint x: 631, startPoint y: 157, endPoint x: 632, endPoint y: 135, distance: 21.6
click at [677, 63] on icon "scrollable content" at bounding box center [677, 62] width 6 height 6
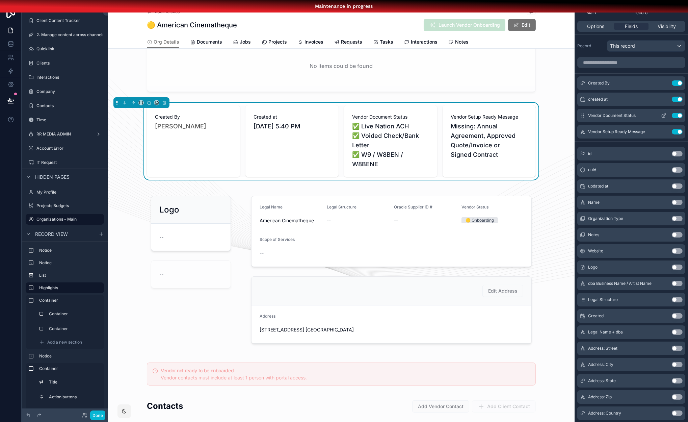
click at [664, 113] on icon "scrollable content" at bounding box center [663, 115] width 5 height 5
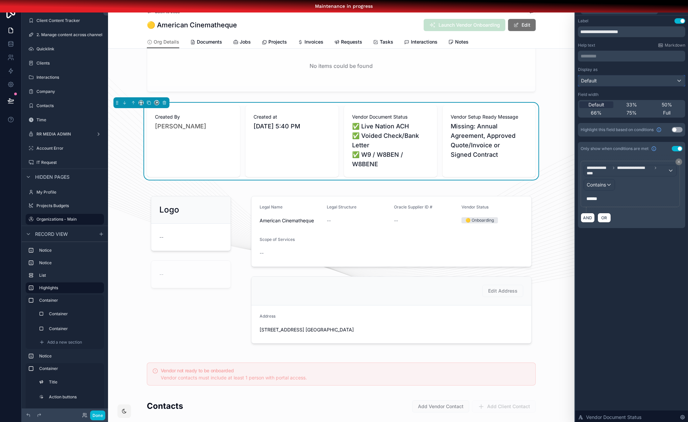
click at [622, 82] on div "Default" at bounding box center [632, 80] width 107 height 11
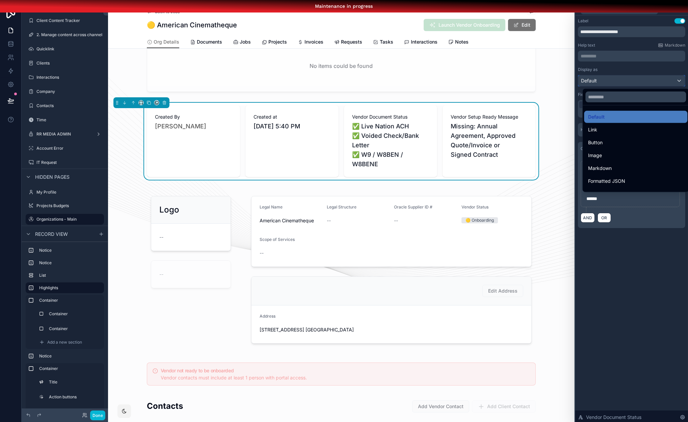
scroll to position [73, 0]
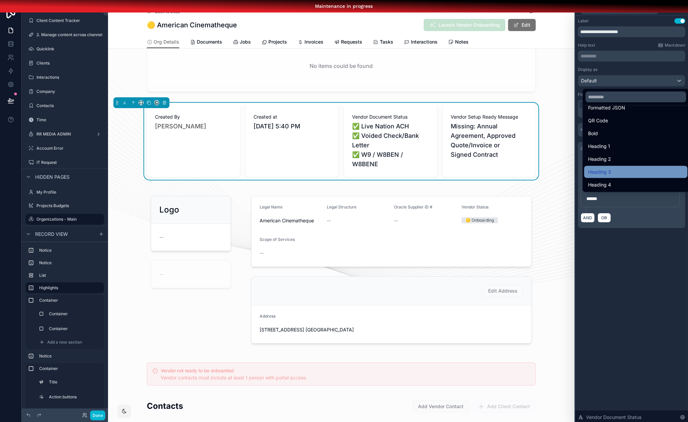
click at [623, 172] on div "Heading 3" at bounding box center [635, 172] width 95 height 8
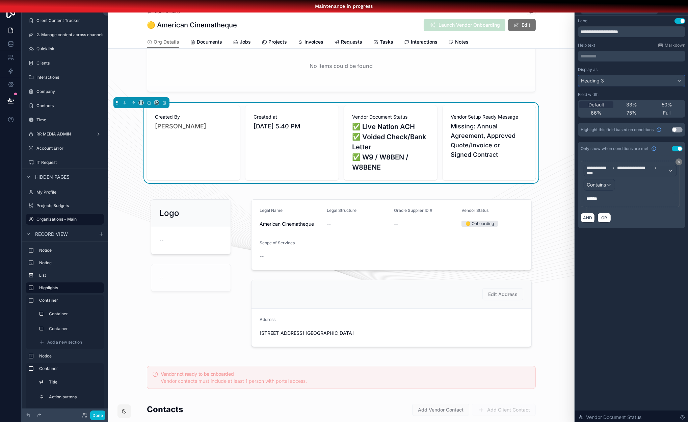
click at [641, 83] on div "Heading 3" at bounding box center [632, 80] width 107 height 11
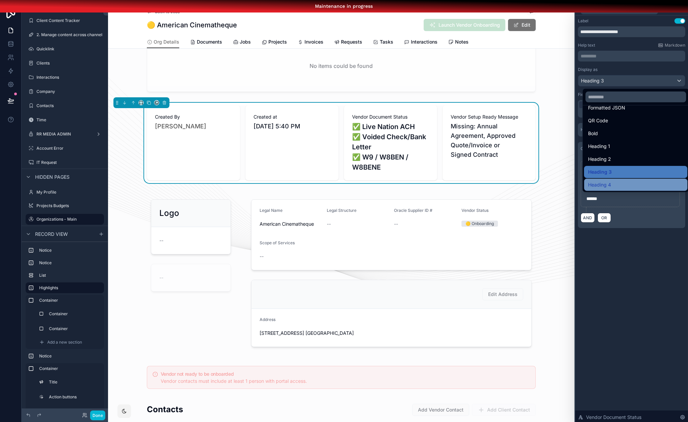
click at [633, 181] on div "Heading 4" at bounding box center [635, 185] width 95 height 8
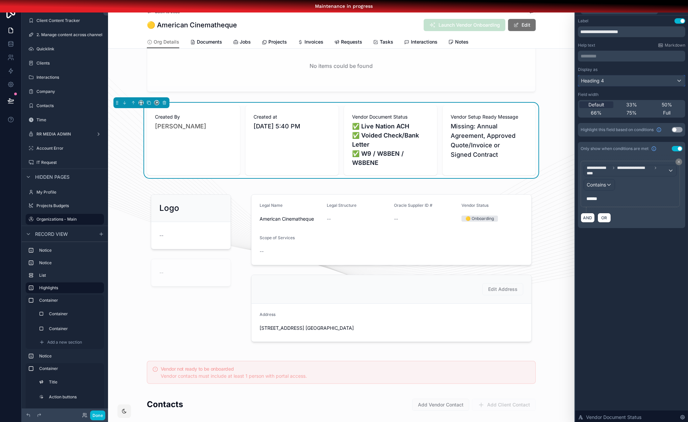
click at [648, 81] on div "Heading 4" at bounding box center [632, 80] width 107 height 11
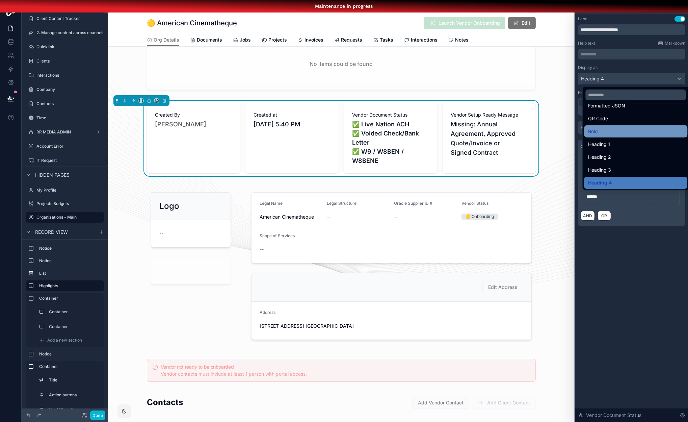
scroll to position [66, 0]
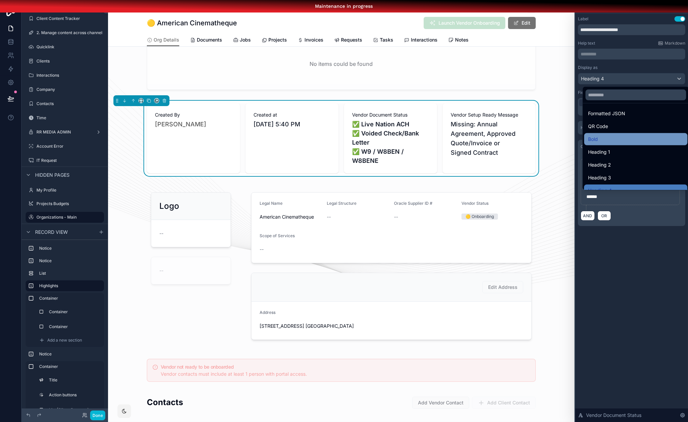
click at [611, 135] on div "Bold" at bounding box center [635, 139] width 95 height 8
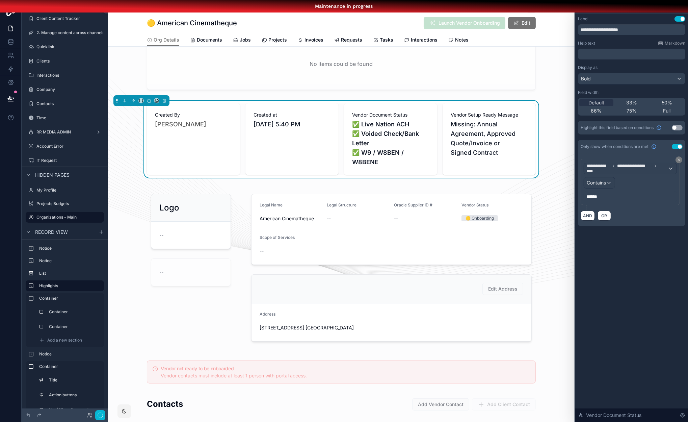
scroll to position [10, 4]
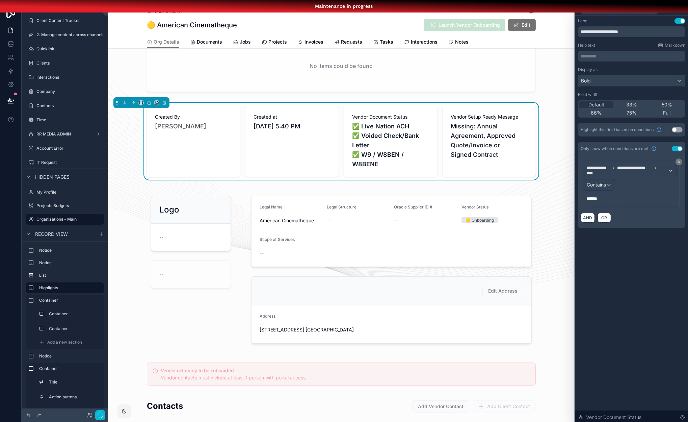
click at [631, 81] on div "Bold" at bounding box center [632, 80] width 107 height 11
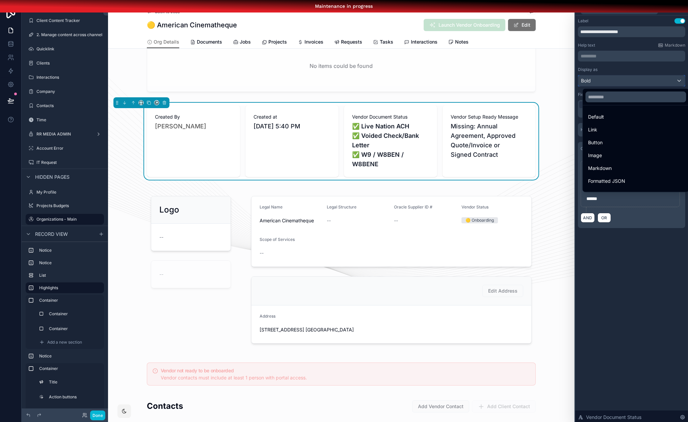
scroll to position [73, 0]
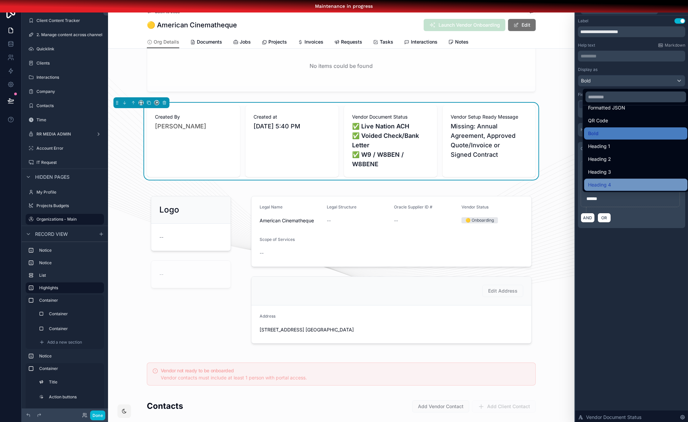
click at [628, 181] on div "Heading 4" at bounding box center [635, 185] width 95 height 8
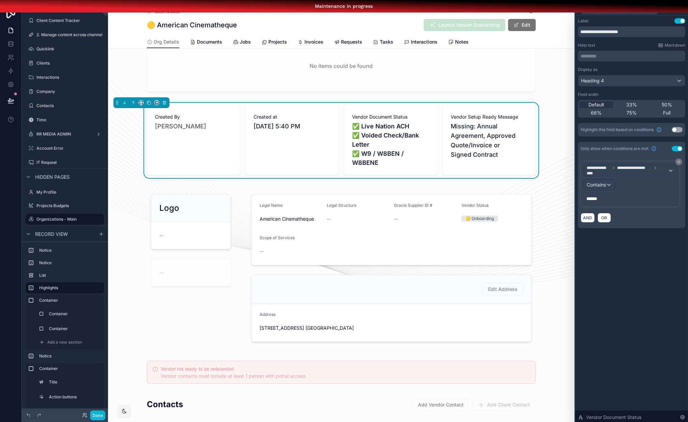
scroll to position [0, 4]
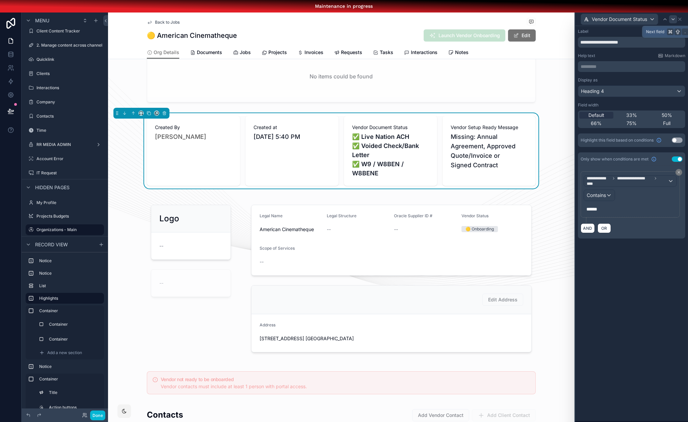
click at [672, 19] on icon at bounding box center [673, 19] width 5 height 5
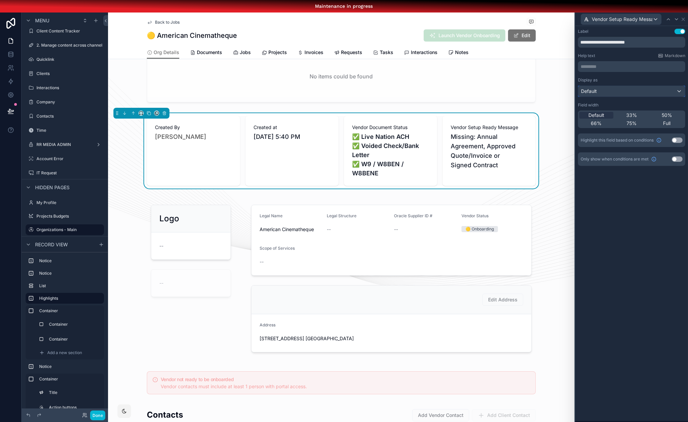
click at [619, 93] on div "Default" at bounding box center [632, 91] width 107 height 11
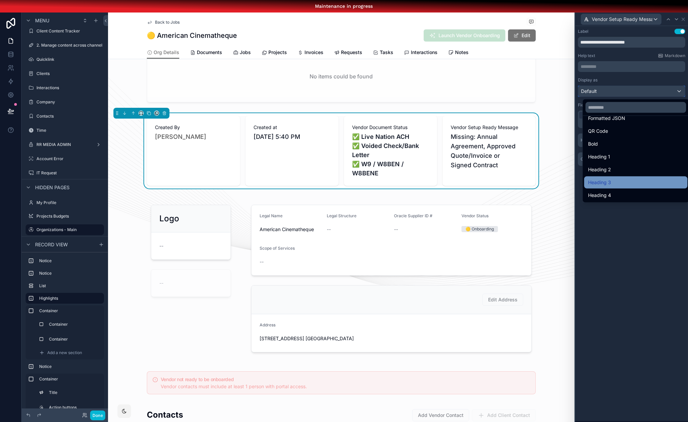
scroll to position [17, 4]
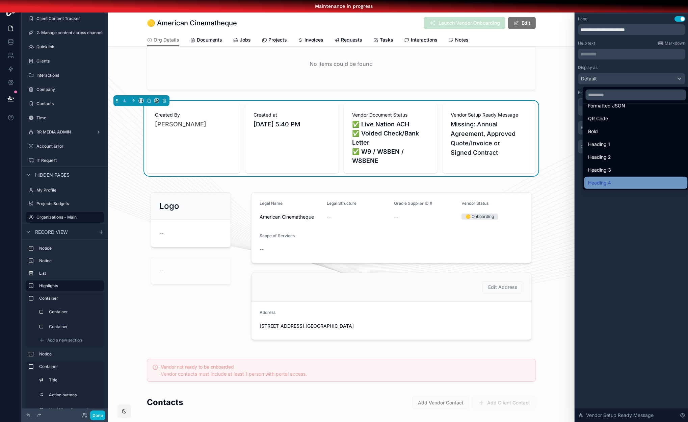
click at [625, 179] on div "Heading 4" at bounding box center [635, 183] width 95 height 8
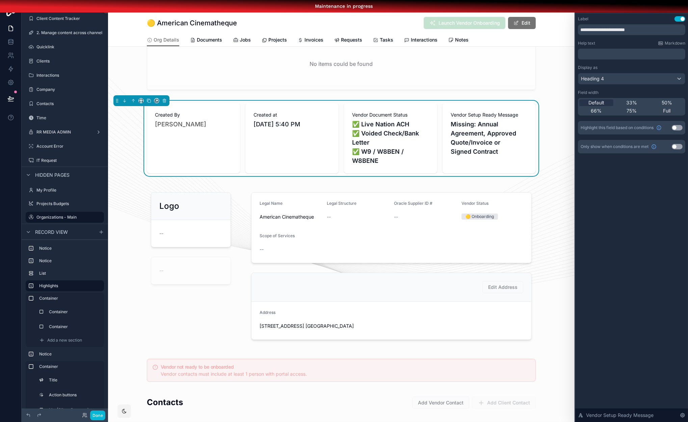
scroll to position [10, 4]
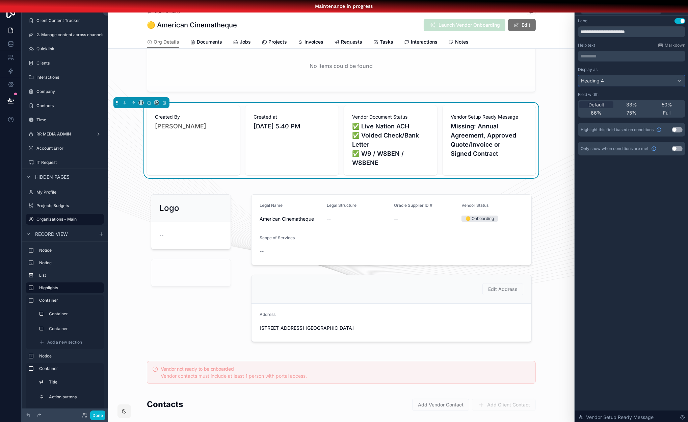
click at [634, 79] on div "Heading 4" at bounding box center [632, 80] width 107 height 11
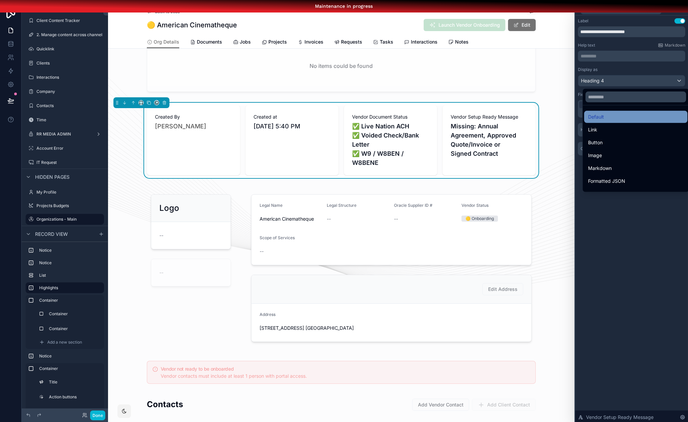
click at [624, 117] on div "Default" at bounding box center [635, 117] width 95 height 8
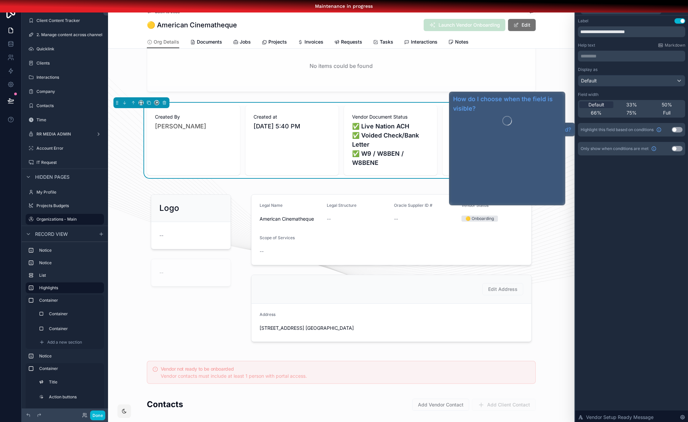
click at [622, 206] on div "**********" at bounding box center [632, 220] width 113 height 408
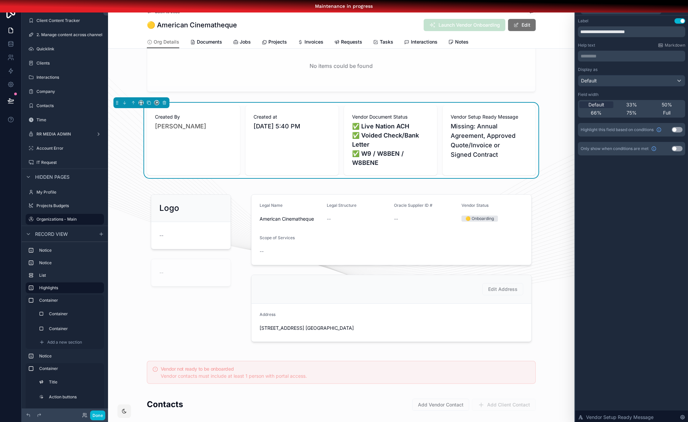
scroll to position [0, 4]
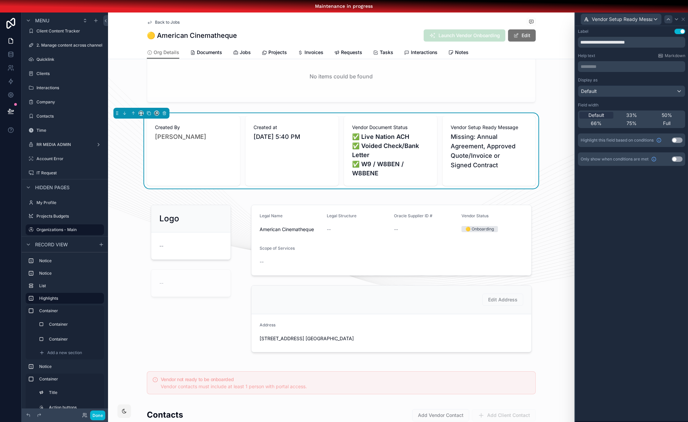
click at [669, 21] on icon at bounding box center [668, 19] width 5 height 5
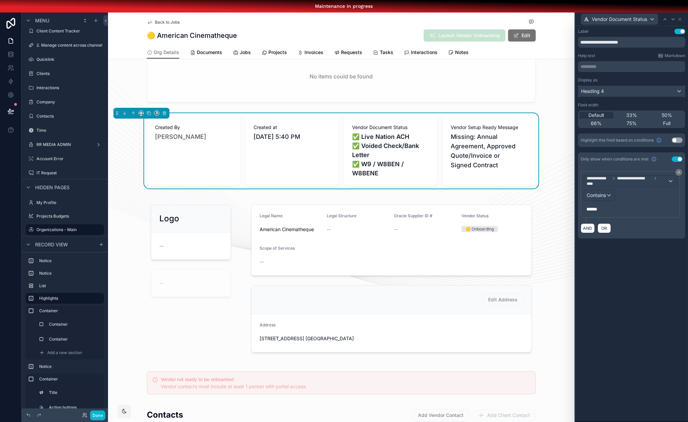
click at [612, 93] on div "Heading 4" at bounding box center [632, 91] width 107 height 11
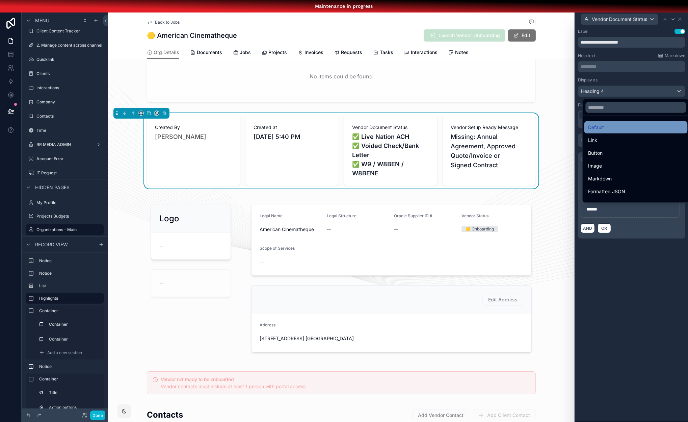
click at [615, 123] on div "Default" at bounding box center [635, 127] width 95 height 8
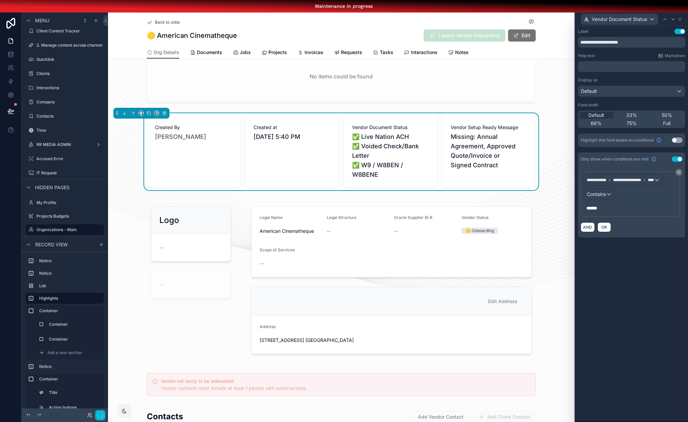
scroll to position [10, 4]
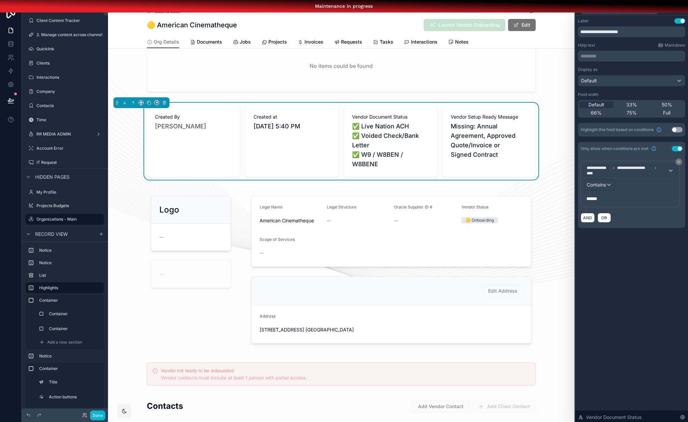
click at [629, 263] on div "**********" at bounding box center [632, 220] width 113 height 408
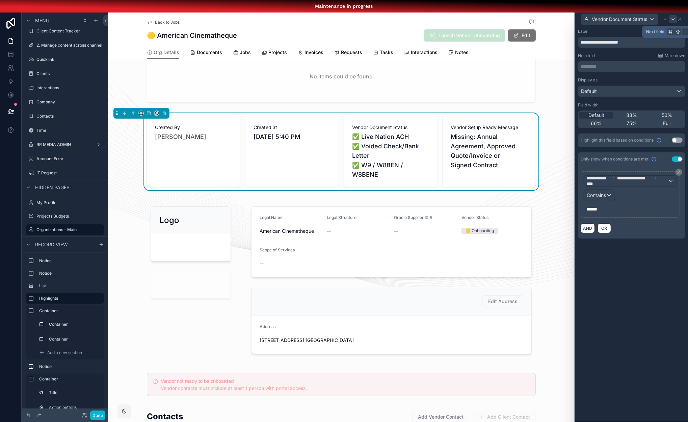
click at [674, 20] on icon at bounding box center [673, 19] width 5 height 5
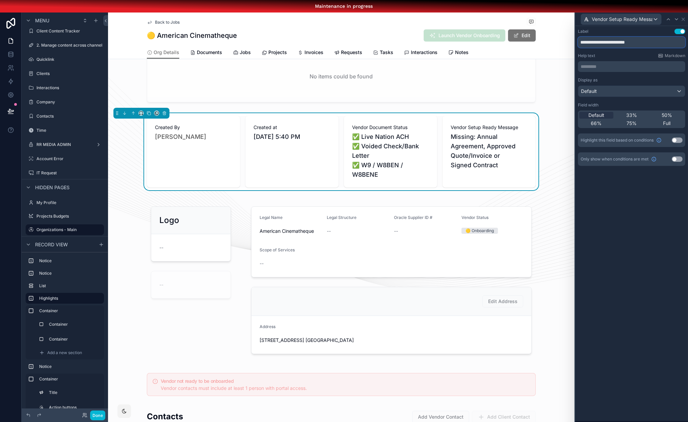
click at [627, 42] on input "**********" at bounding box center [631, 42] width 107 height 11
drag, startPoint x: 655, startPoint y: 41, endPoint x: 599, endPoint y: 43, distance: 55.8
click at [599, 43] on input "**********" at bounding box center [631, 42] width 107 height 11
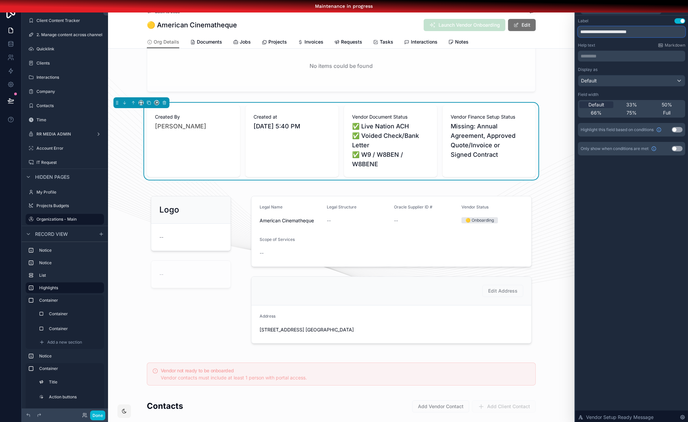
type input "**********"
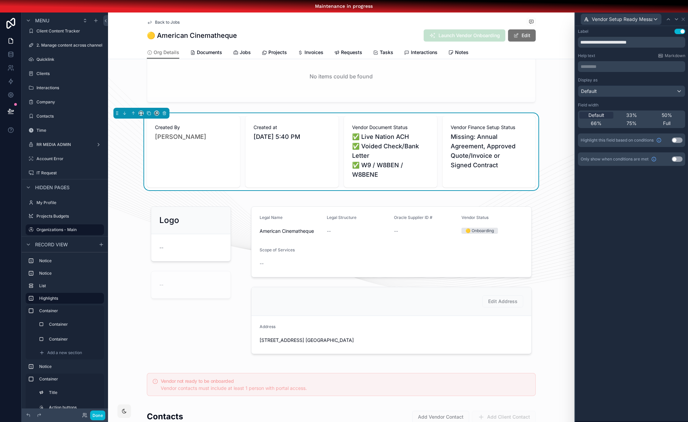
click at [677, 158] on button "Use setting" at bounding box center [677, 158] width 11 height 5
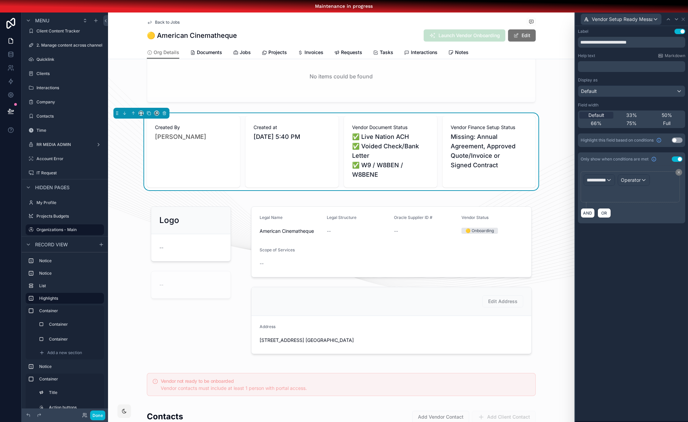
scroll to position [10, 4]
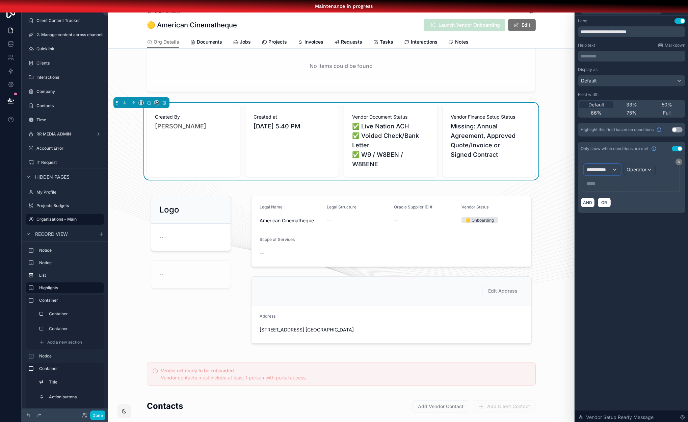
click at [615, 171] on div "**********" at bounding box center [602, 169] width 36 height 11
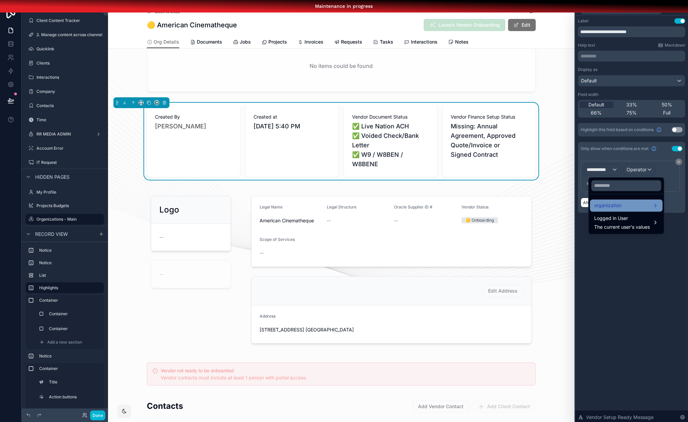
click at [618, 204] on div "organization" at bounding box center [626, 206] width 65 height 8
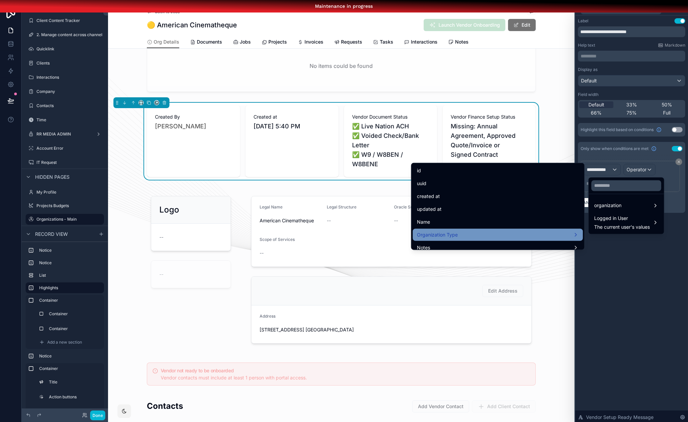
click at [521, 238] on div "Organization Type" at bounding box center [498, 235] width 162 height 8
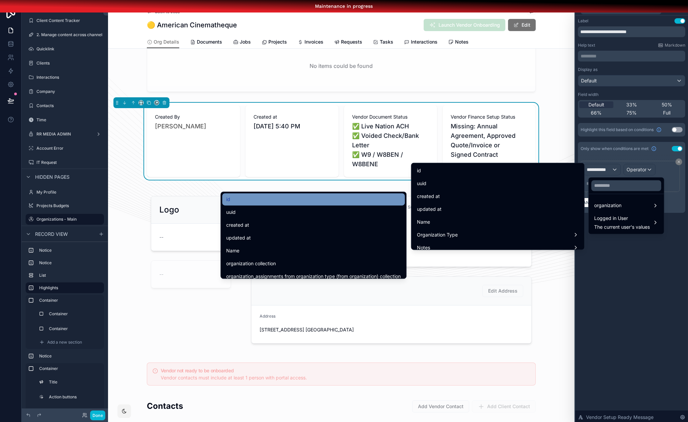
click at [327, 202] on div "id" at bounding box center [313, 199] width 175 height 8
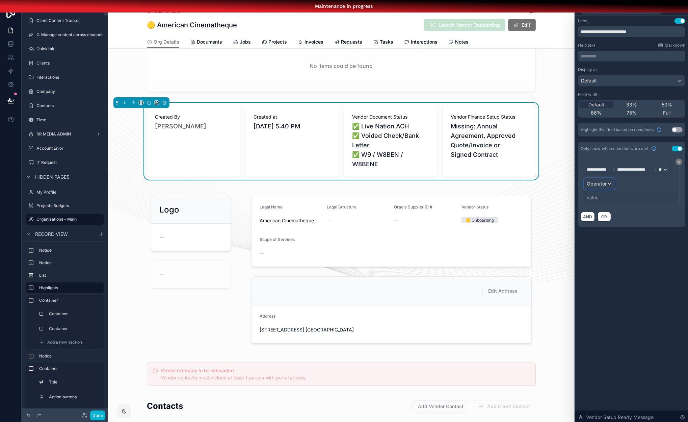
click at [597, 182] on span "Operator" at bounding box center [597, 184] width 20 height 6
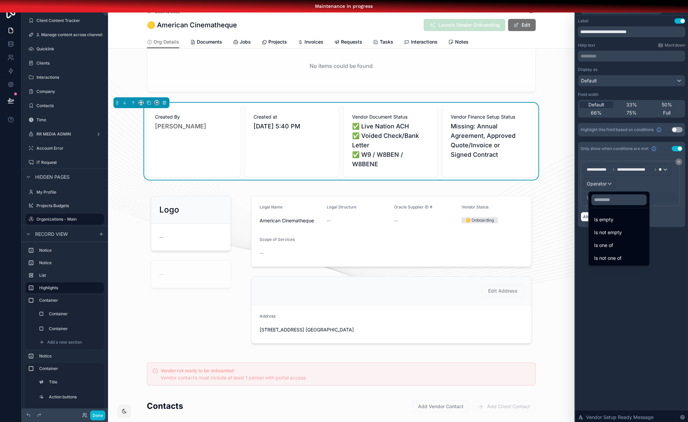
click at [620, 248] on div "Is one of" at bounding box center [619, 245] width 50 height 8
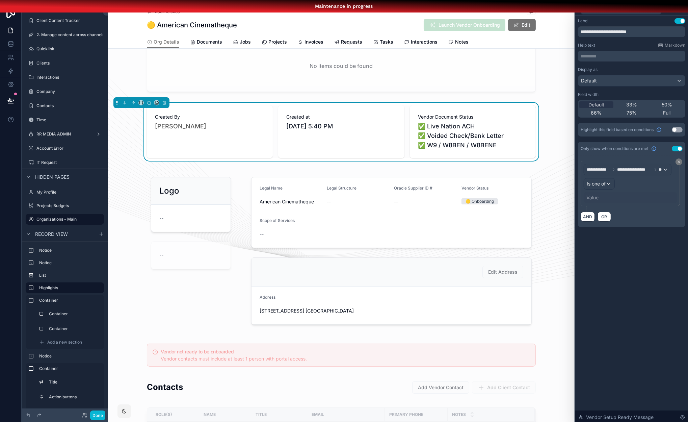
click at [596, 194] on div "Value" at bounding box center [593, 197] width 12 height 7
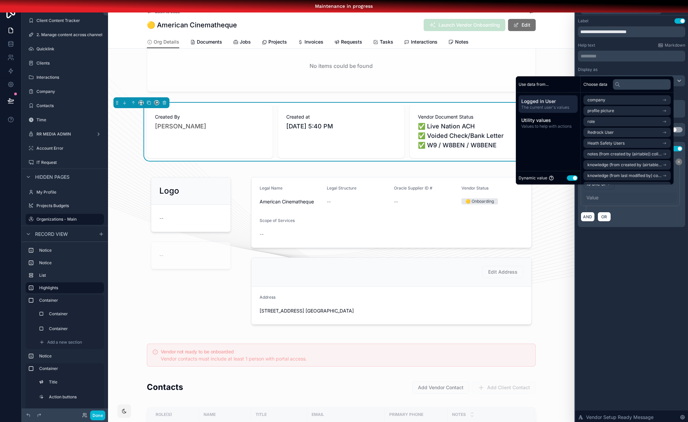
click at [567, 180] on button "Use setting" at bounding box center [572, 177] width 11 height 5
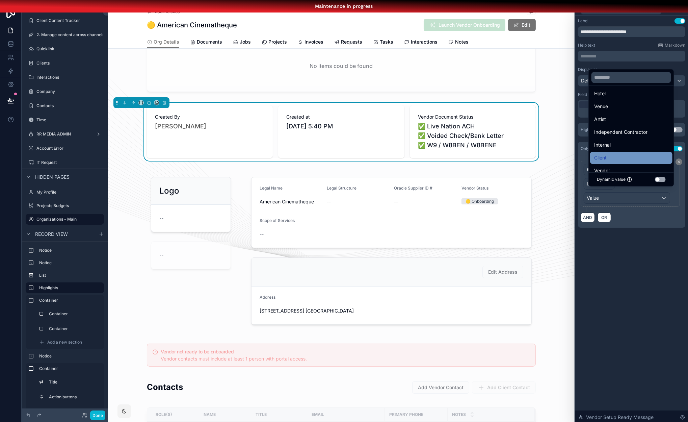
scroll to position [65, 0]
click at [615, 162] on div "Vendor" at bounding box center [631, 161] width 74 height 8
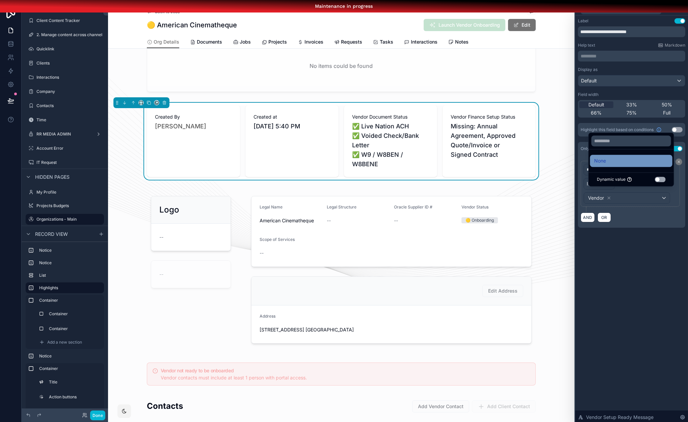
scroll to position [17, 4]
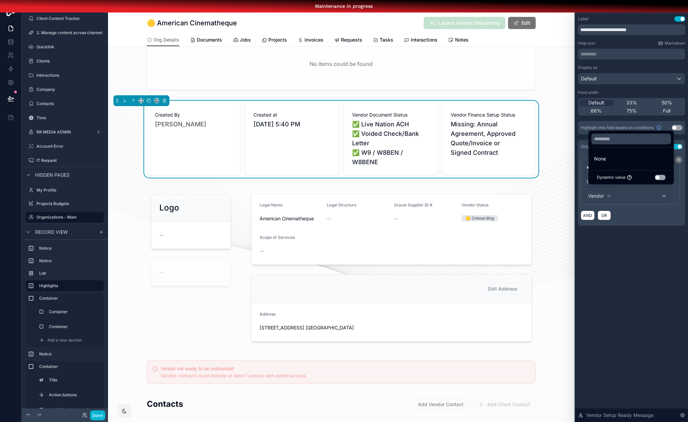
drag, startPoint x: 655, startPoint y: 248, endPoint x: 648, endPoint y: 226, distance: 22.8
click at [655, 248] on div "**********" at bounding box center [632, 218] width 113 height 408
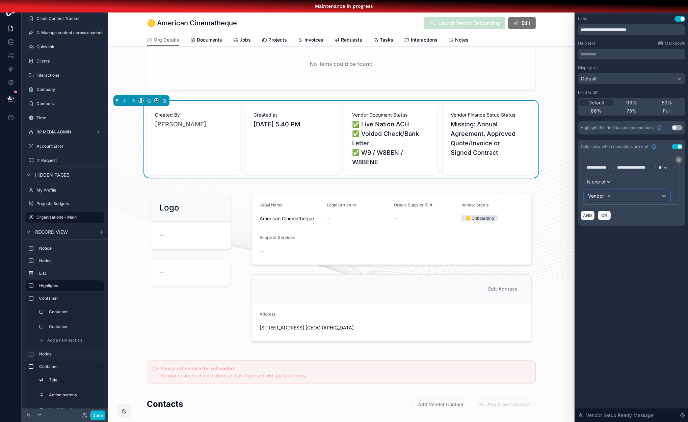
click at [637, 190] on div "Vendor" at bounding box center [627, 195] width 86 height 11
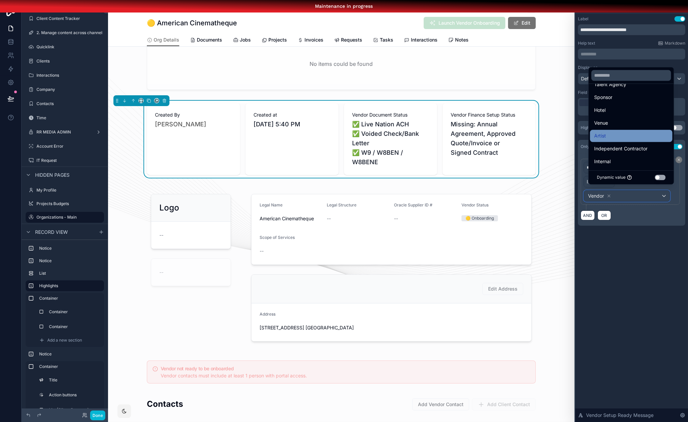
scroll to position [45, 0]
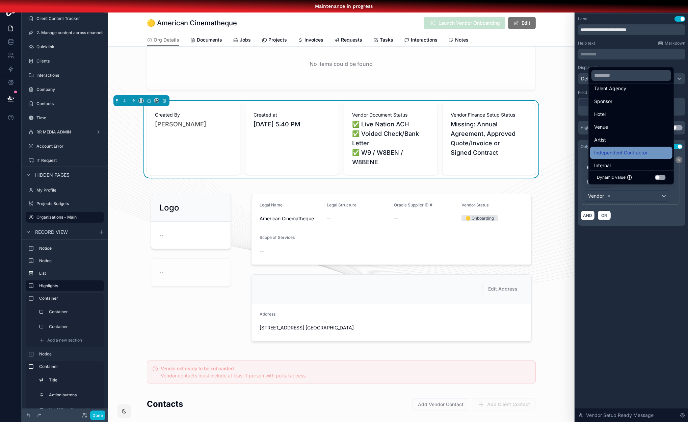
click at [626, 151] on span "Independent Contractor" at bounding box center [620, 153] width 53 height 8
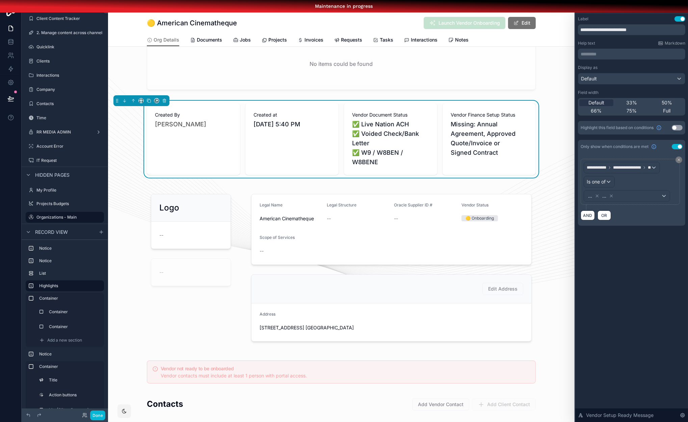
scroll to position [10, 4]
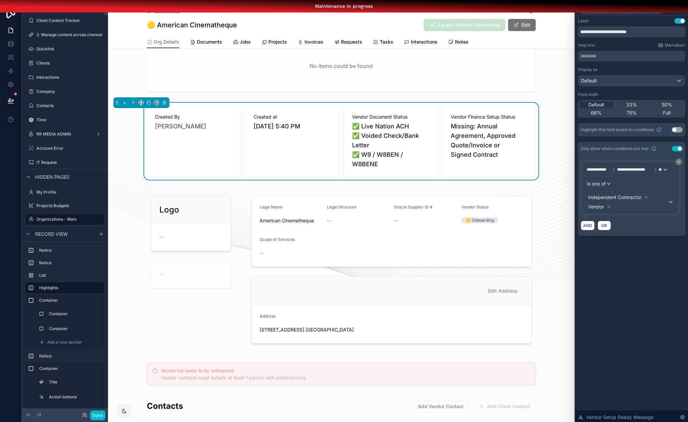
click at [642, 287] on div "**********" at bounding box center [632, 220] width 113 height 408
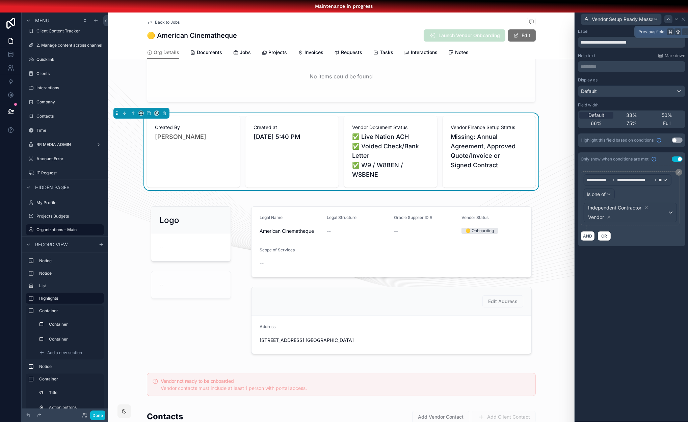
click at [668, 19] on icon at bounding box center [668, 19] width 3 height 1
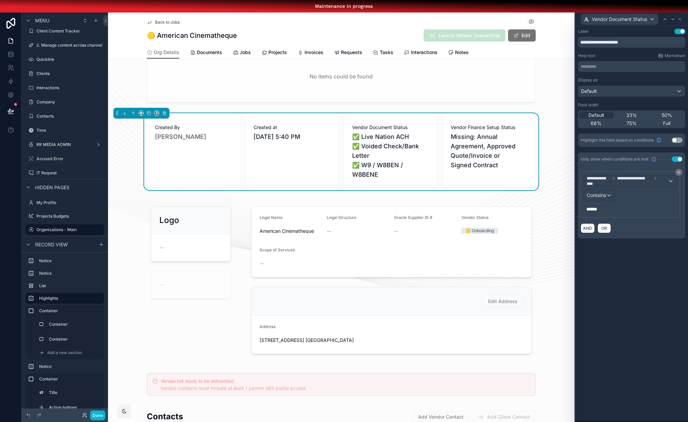
click at [639, 278] on div "**********" at bounding box center [632, 230] width 113 height 408
click at [663, 178] on span "**********" at bounding box center [627, 181] width 81 height 11
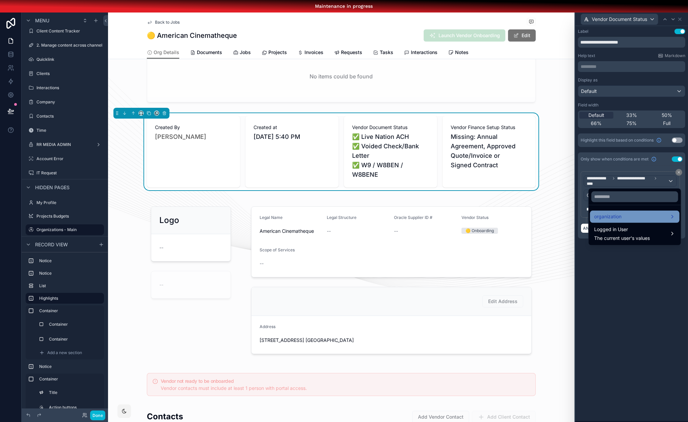
click at [641, 222] on div "organization" at bounding box center [635, 216] width 90 height 12
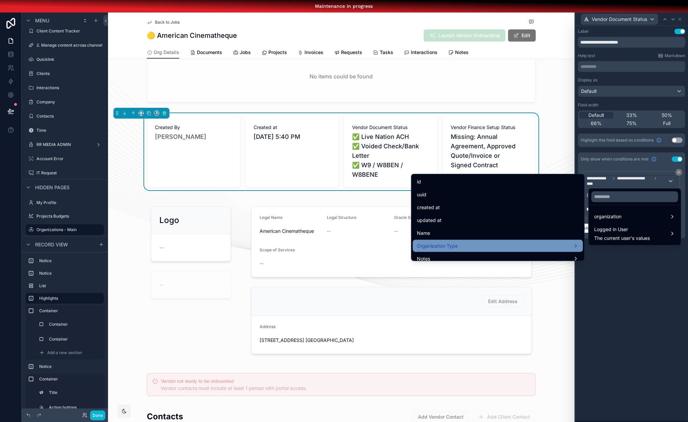
click at [540, 244] on div "Organization Type" at bounding box center [498, 246] width 162 height 8
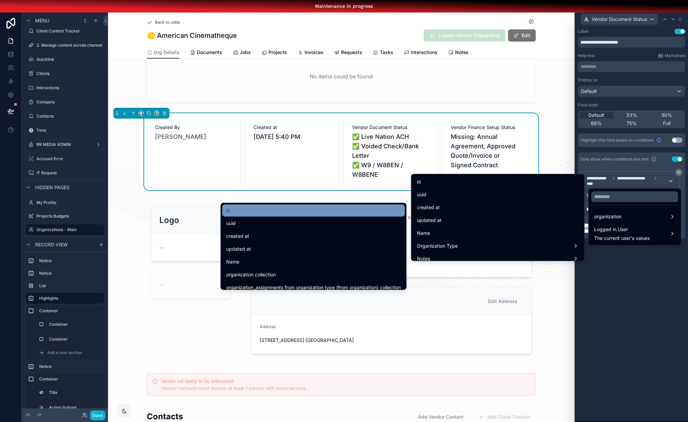
click at [323, 215] on div "id" at bounding box center [313, 210] width 183 height 12
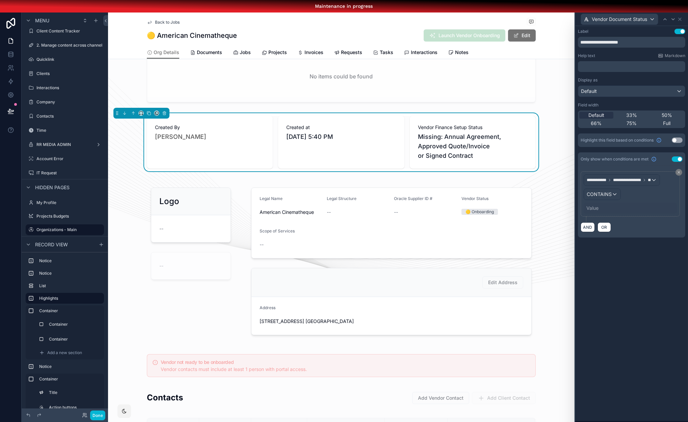
scroll to position [10, 4]
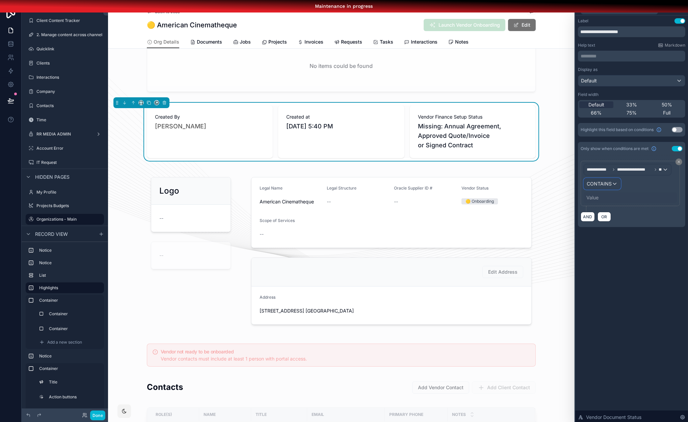
click at [610, 182] on span "CONTAINS" at bounding box center [599, 183] width 25 height 7
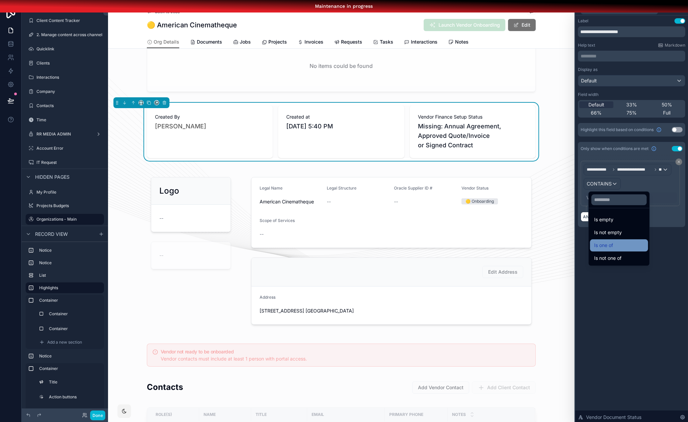
click at [616, 242] on div "Is one of" at bounding box center [619, 245] width 50 height 8
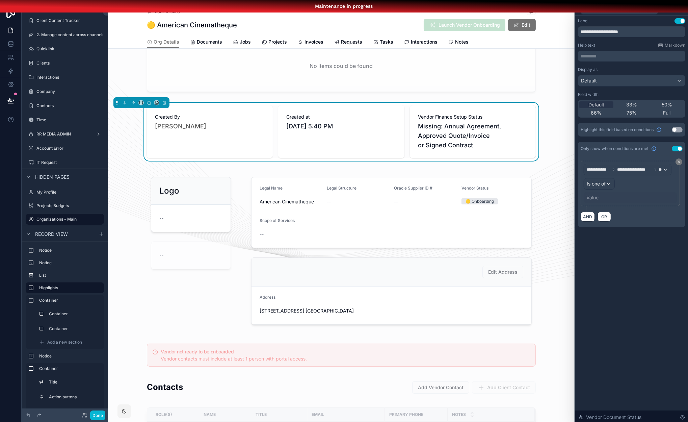
click at [597, 194] on div "Value" at bounding box center [593, 197] width 12 height 7
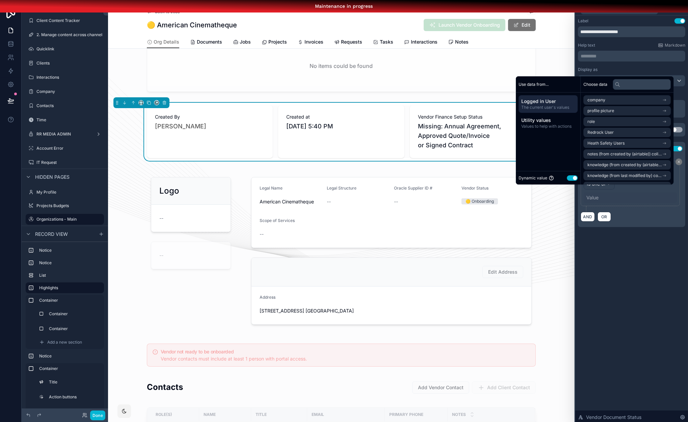
click at [571, 180] on button "Use setting" at bounding box center [572, 177] width 11 height 5
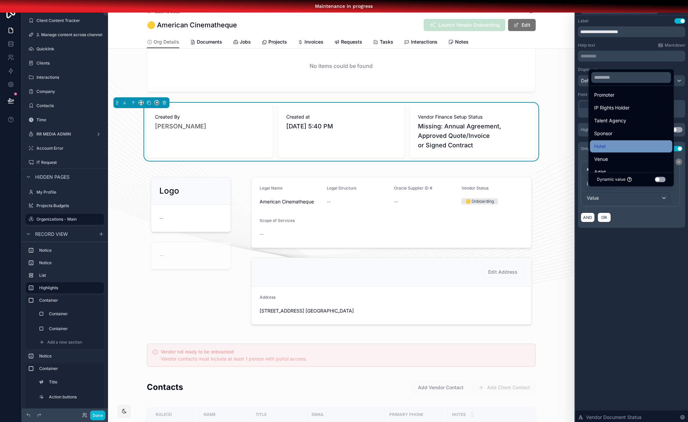
scroll to position [30, 0]
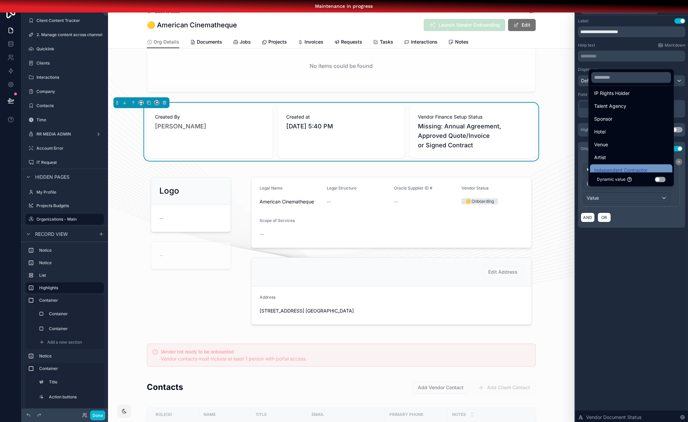
click at [622, 170] on div "Independent Contractor" at bounding box center [631, 170] width 82 height 12
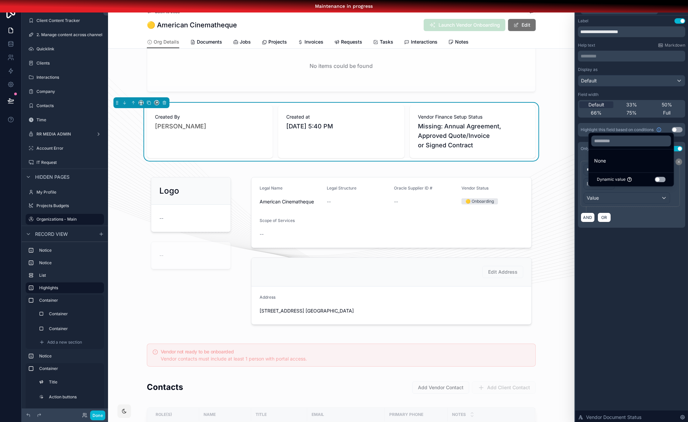
scroll to position [0, 0]
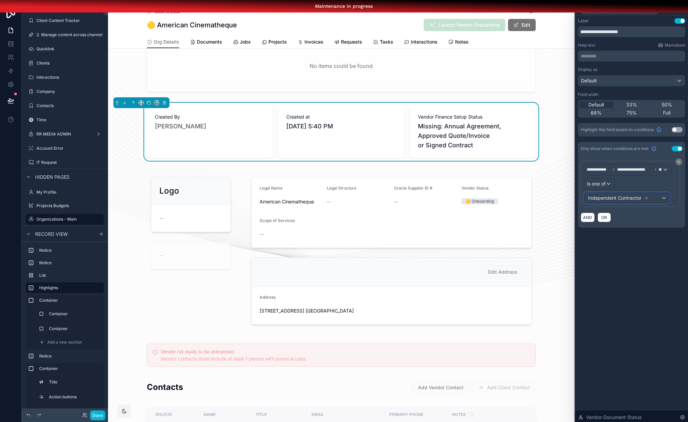
click at [662, 198] on div "Independent Contractor" at bounding box center [627, 198] width 86 height 11
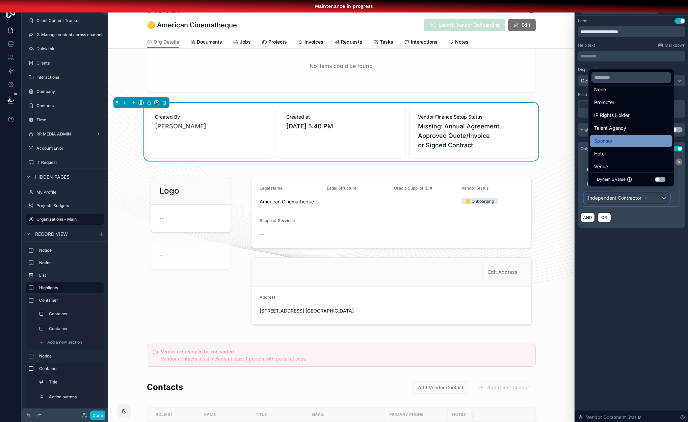
scroll to position [65, 0]
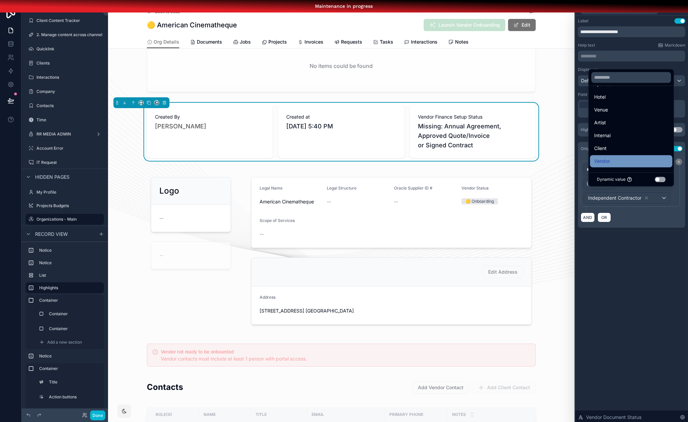
click at [622, 161] on div "Vendor" at bounding box center [631, 161] width 74 height 8
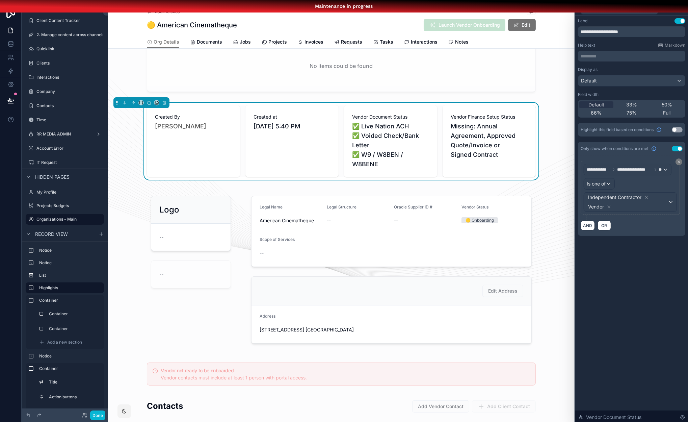
drag, startPoint x: 644, startPoint y: 282, endPoint x: 649, endPoint y: 278, distance: 6.3
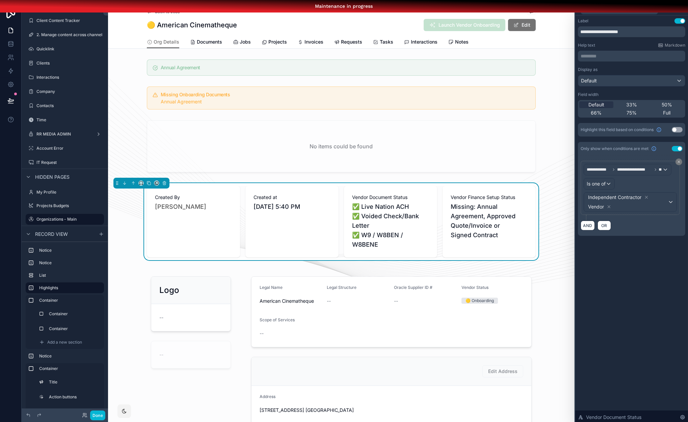
scroll to position [0, 4]
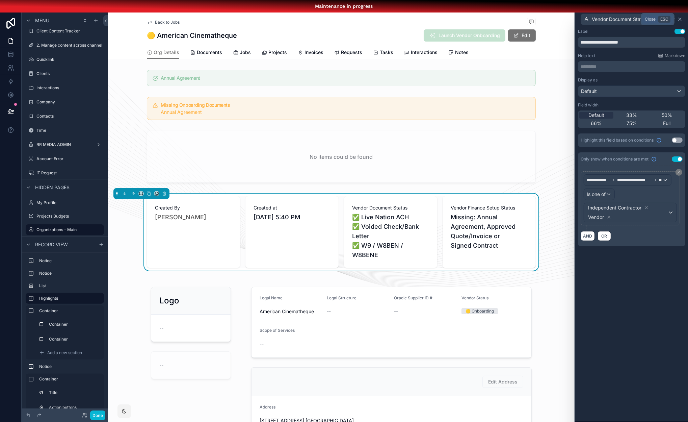
click at [681, 19] on icon at bounding box center [680, 19] width 5 height 5
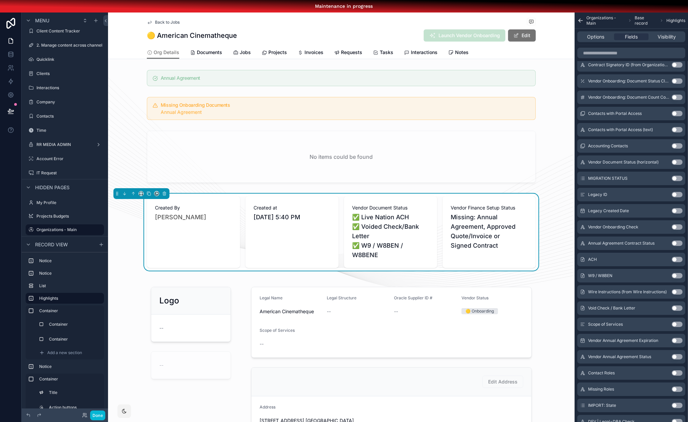
click at [603, 42] on div "Options Fields Visibility" at bounding box center [632, 36] width 108 height 11
click at [600, 38] on span "Options" at bounding box center [595, 36] width 17 height 7
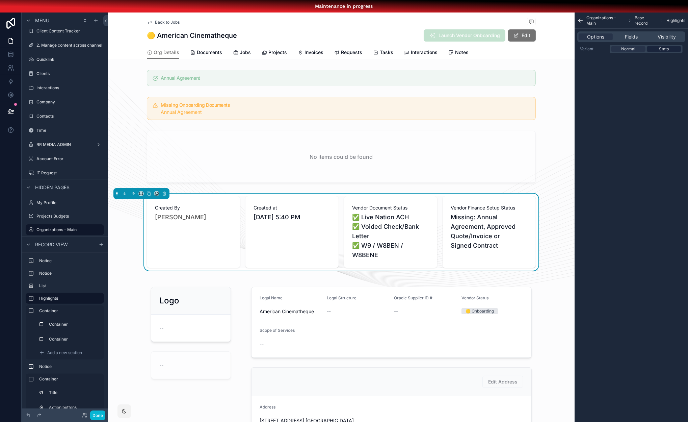
click at [670, 48] on div "Stats" at bounding box center [664, 48] width 34 height 5
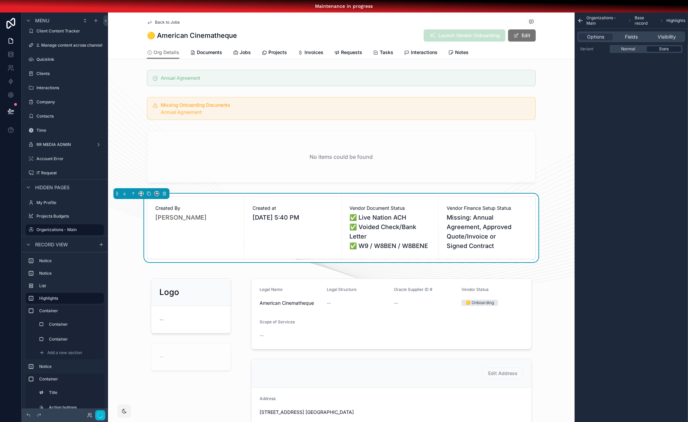
scroll to position [10, 4]
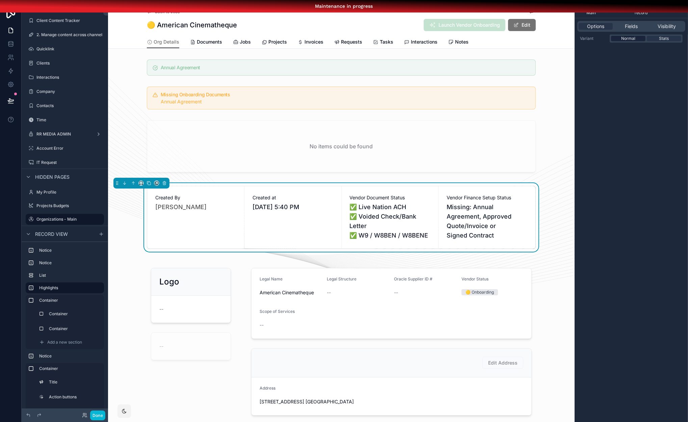
click at [628, 40] on span "Normal" at bounding box center [628, 38] width 14 height 5
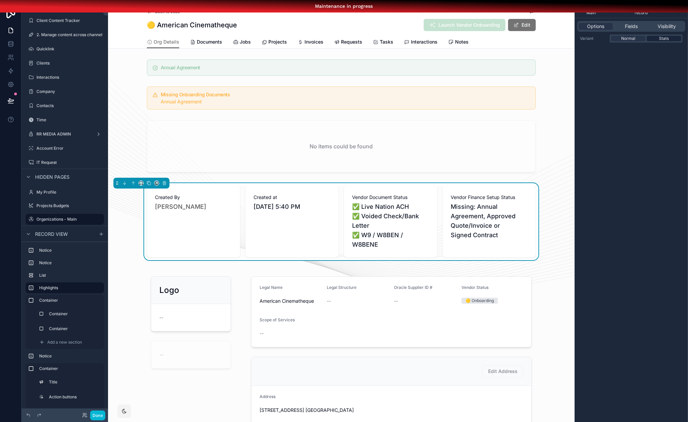
click at [669, 40] on div "Stats" at bounding box center [664, 38] width 34 height 5
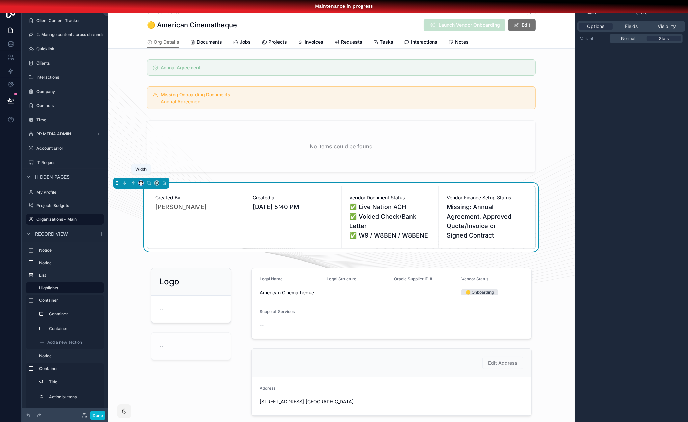
click at [139, 183] on icon "scrollable content" at bounding box center [141, 183] width 5 height 5
click at [151, 271] on span "Full width" at bounding box center [154, 272] width 21 height 8
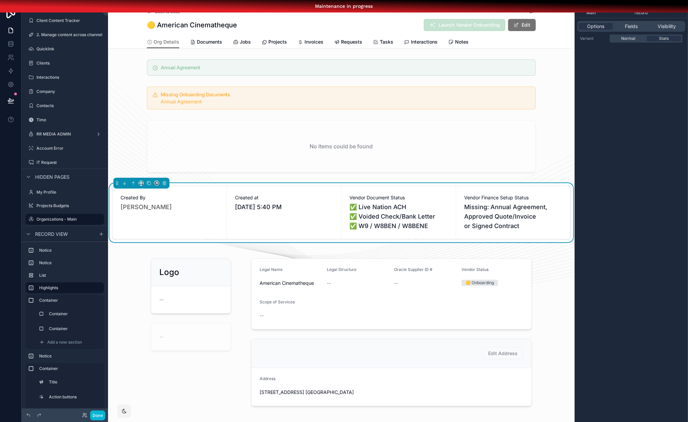
click at [644, 189] on div "Organizations - Main Base record Highlights Options Fields Visibility Variant N…" at bounding box center [631, 213] width 113 height 422
click at [97, 417] on button "Done" at bounding box center [97, 415] width 15 height 10
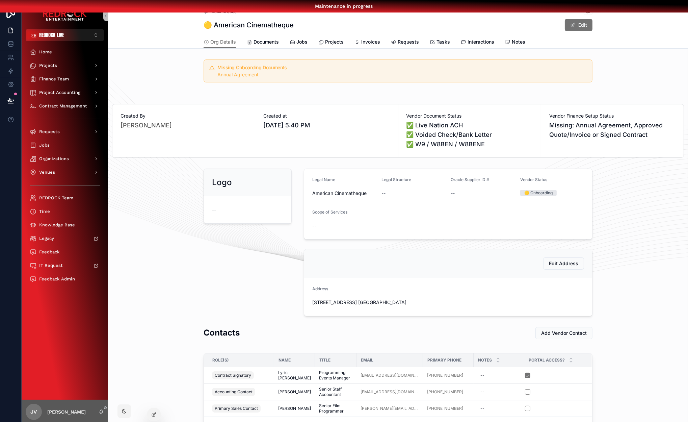
scroll to position [0, 4]
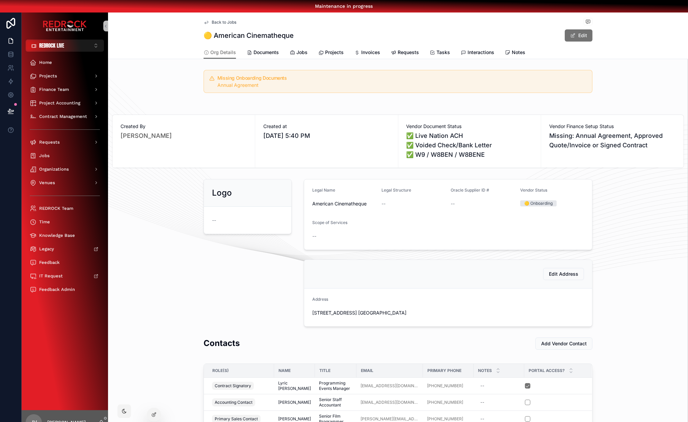
drag, startPoint x: 176, startPoint y: 300, endPoint x: 154, endPoint y: 266, distance: 40.7
drag, startPoint x: 186, startPoint y: 260, endPoint x: 170, endPoint y: 253, distance: 17.4
drag, startPoint x: 170, startPoint y: 253, endPoint x: 167, endPoint y: 250, distance: 4.1
click at [170, 252] on div "Logo -- Legal Name American Cinematheque Legal Structure -- Oracle Supplier ID …" at bounding box center [398, 252] width 580 height 153
click at [66, 75] on div "Projects" at bounding box center [65, 76] width 70 height 11
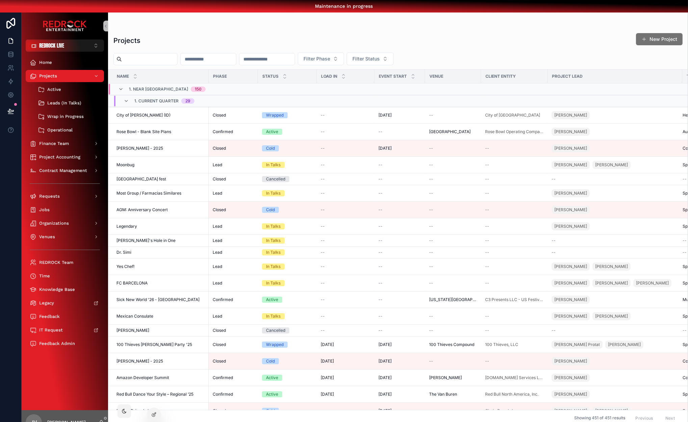
click at [137, 58] on input "scrollable content" at bounding box center [149, 58] width 55 height 9
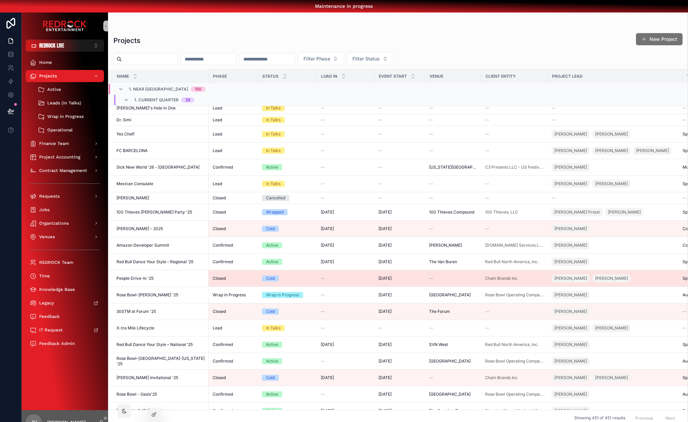
scroll to position [202, 0]
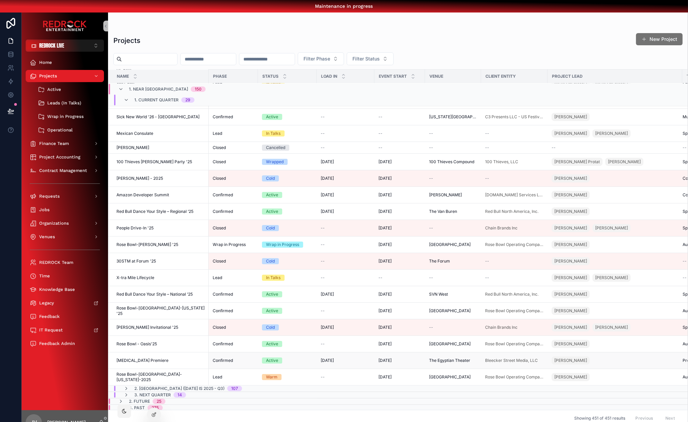
click at [146, 358] on span "[MEDICAL_DATA] Premiere" at bounding box center [143, 360] width 52 height 5
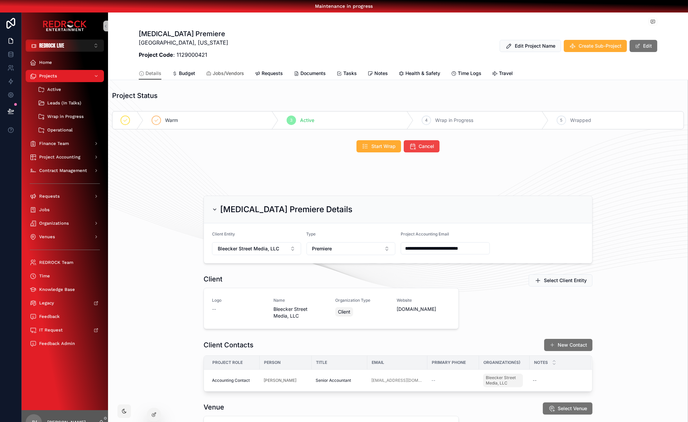
click at [233, 73] on span "Jobs/Vendors" at bounding box center [228, 73] width 31 height 7
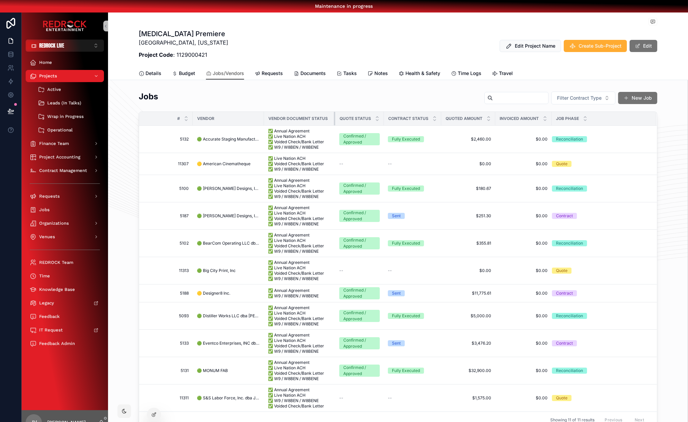
drag, startPoint x: 327, startPoint y: 116, endPoint x: 359, endPoint y: 117, distance: 32.1
click at [359, 117] on tr "# Vendor Vendor Document Status Quote Status Contract Status Quoted Amount Invo…" at bounding box center [398, 119] width 518 height 14
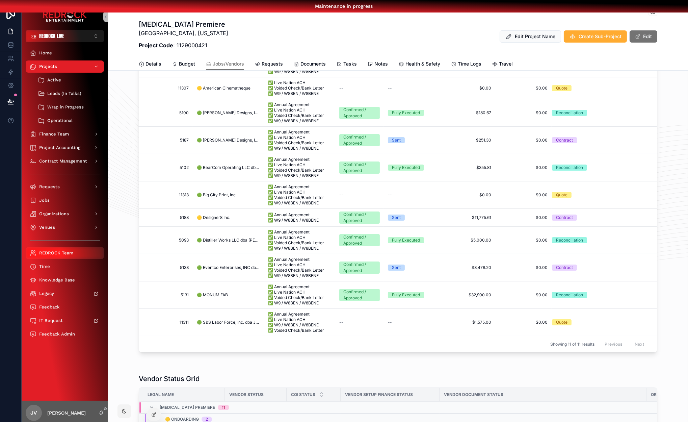
scroll to position [20, 0]
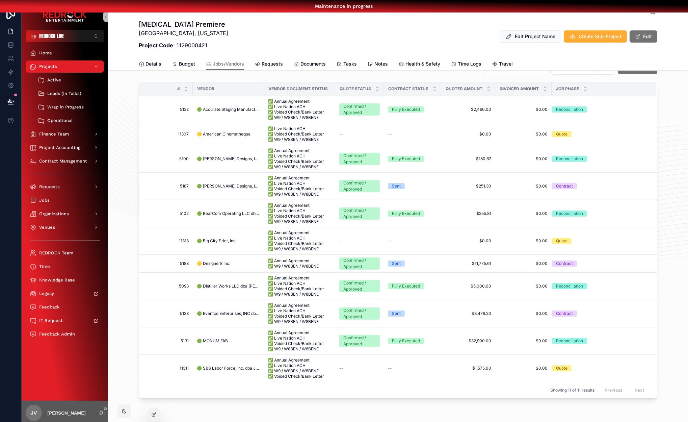
click at [125, 148] on div "Jobs Filter [DEMOGRAPHIC_DATA] Type New Job # Vendor Vendor Document Status Quo…" at bounding box center [398, 229] width 580 height 342
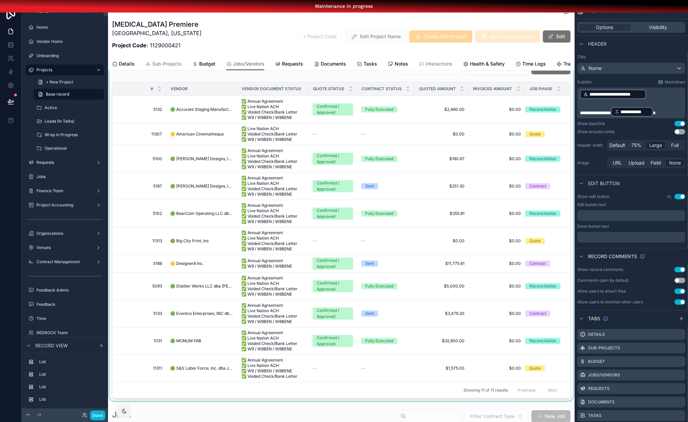
scroll to position [0, 0]
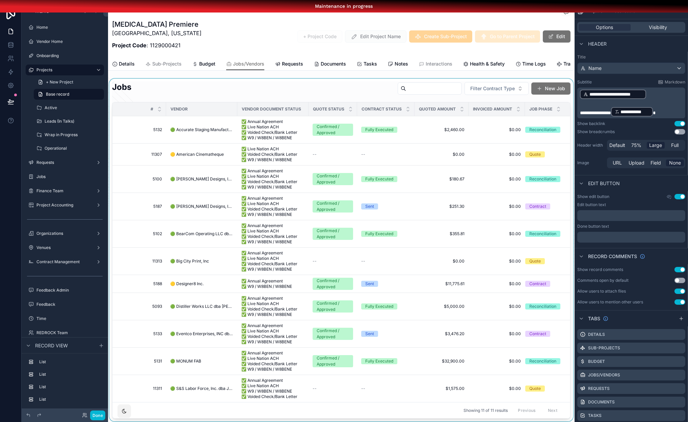
click at [292, 101] on div "scrollable content" at bounding box center [341, 250] width 467 height 342
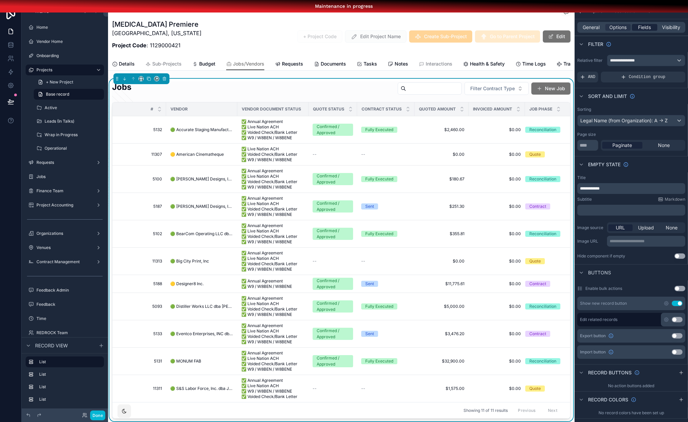
click at [642, 29] on span "Fields" at bounding box center [645, 27] width 13 height 7
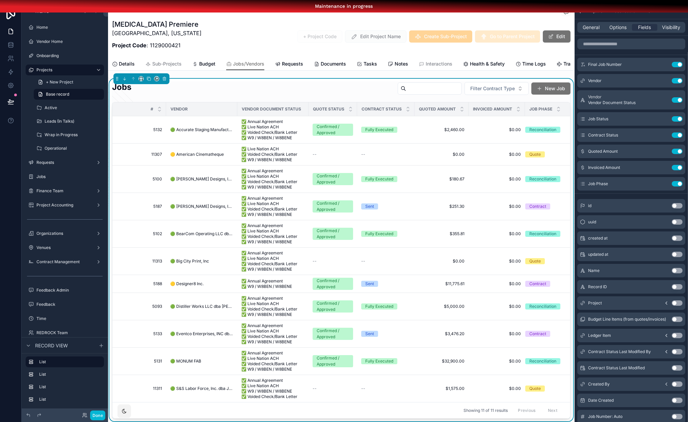
scroll to position [0, 4]
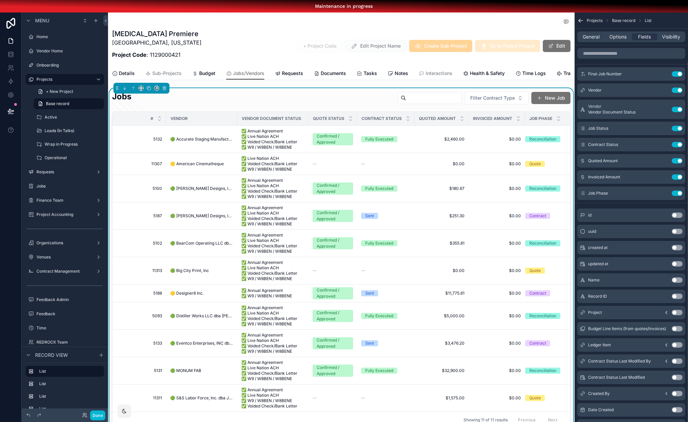
click at [280, 105] on div "Jobs Filter [DEMOGRAPHIC_DATA] Type New Job" at bounding box center [341, 99] width 459 height 17
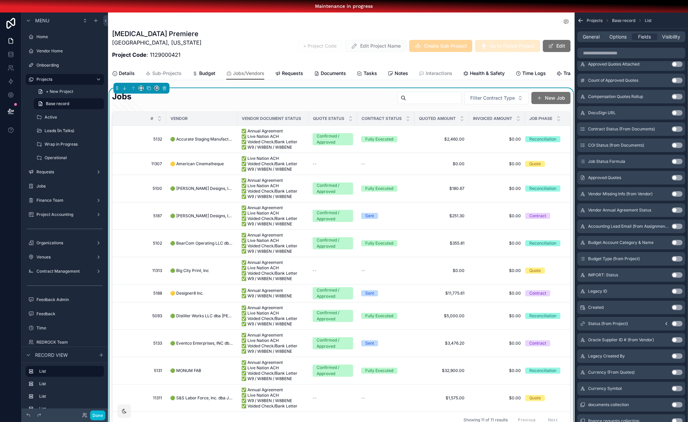
scroll to position [0, 0]
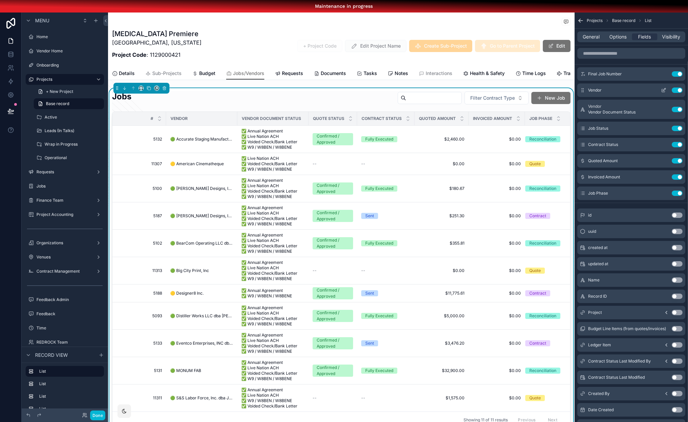
click at [676, 90] on button "Use setting" at bounding box center [677, 89] width 11 height 5
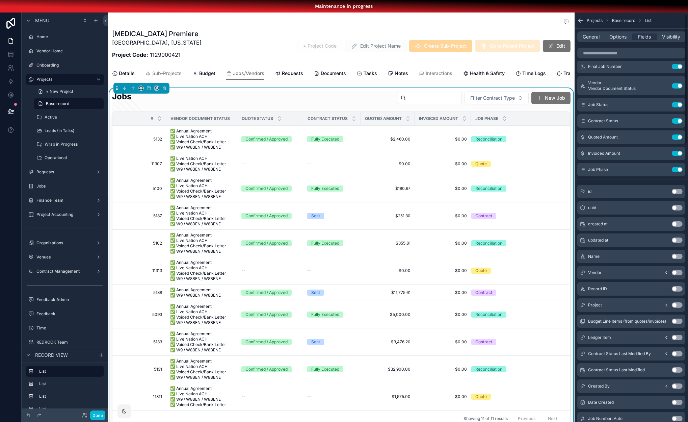
scroll to position [75, 0]
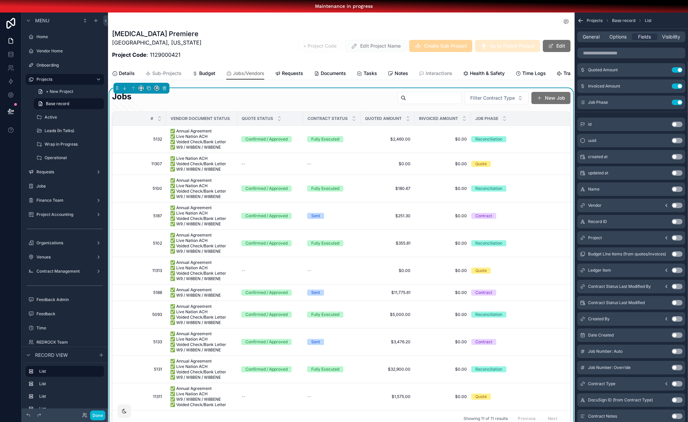
click at [667, 203] on icon "scrollable content" at bounding box center [666, 205] width 5 height 5
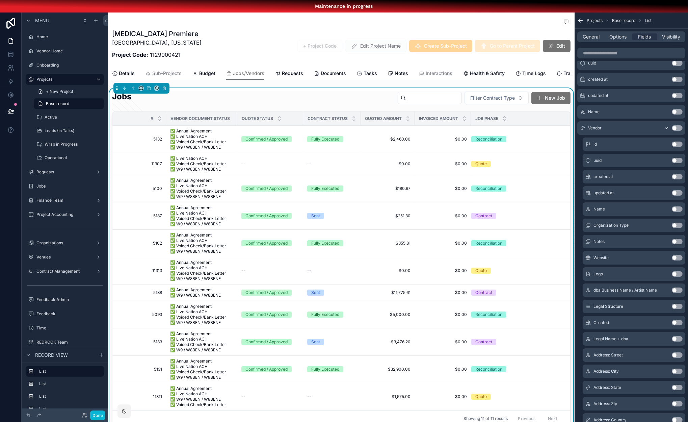
scroll to position [1334, 0]
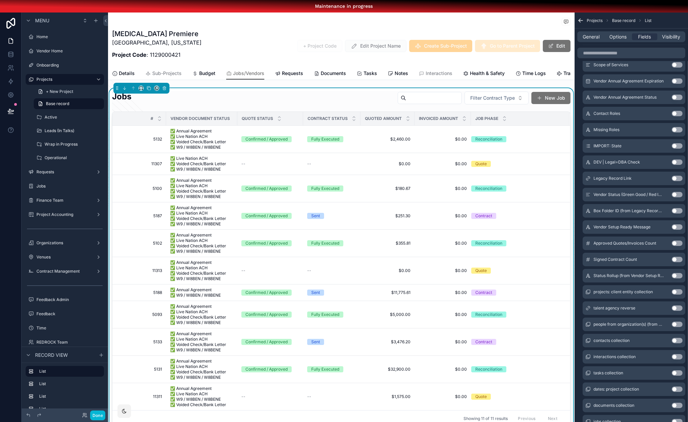
click at [678, 226] on button "Use setting" at bounding box center [677, 226] width 11 height 5
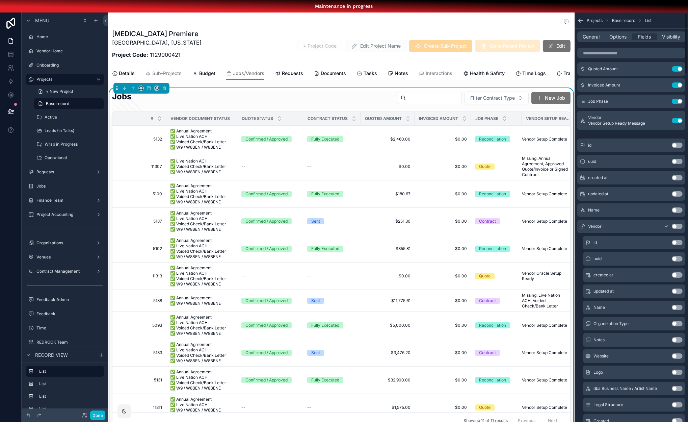
scroll to position [170, 0]
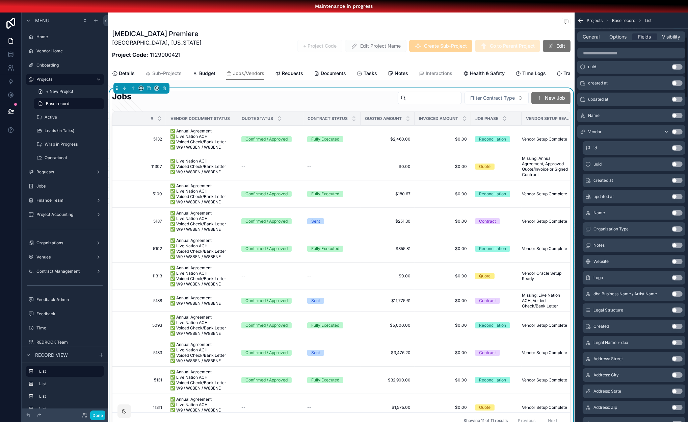
click at [675, 147] on button "Use setting" at bounding box center [677, 147] width 11 height 5
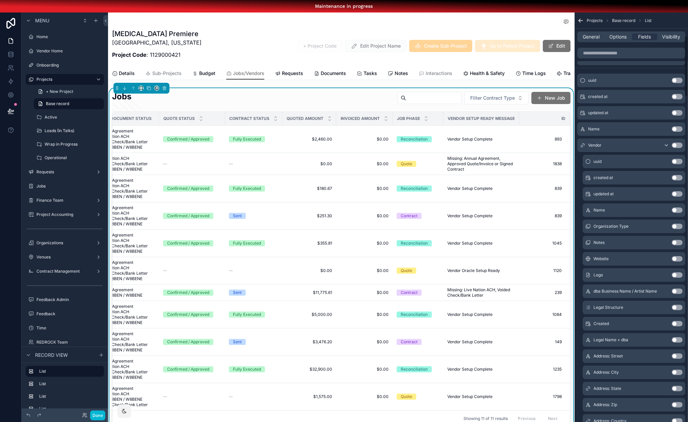
scroll to position [159, 0]
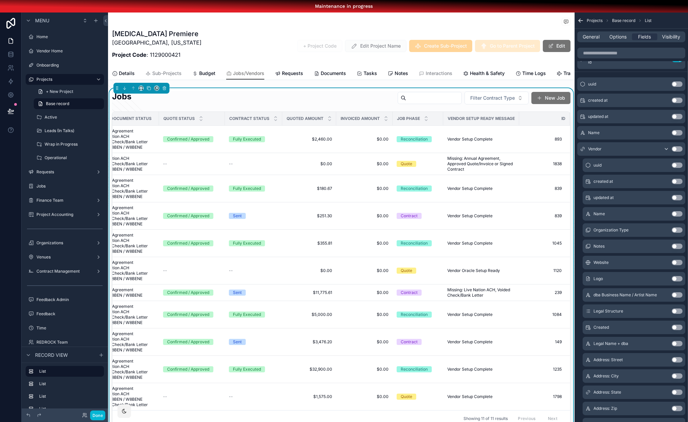
click at [677, 214] on button "Use setting" at bounding box center [677, 213] width 11 height 5
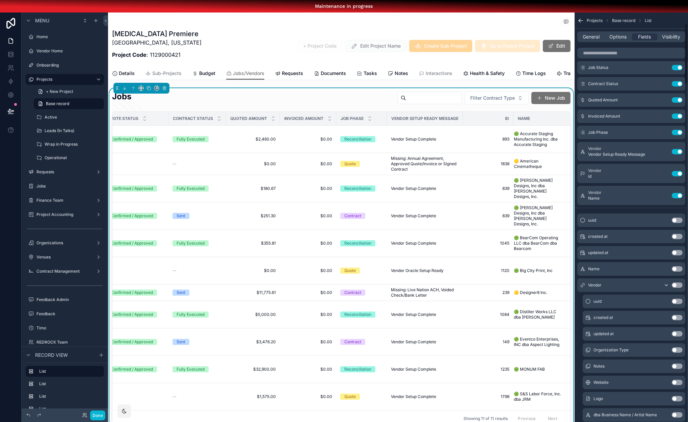
scroll to position [76, 0]
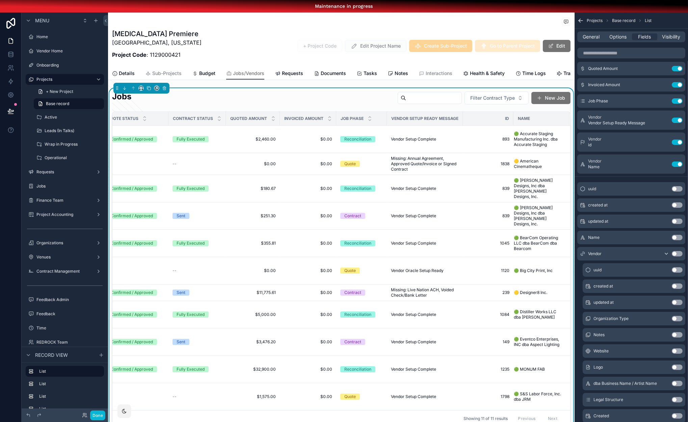
click at [677, 254] on button "Use setting" at bounding box center [677, 253] width 11 height 5
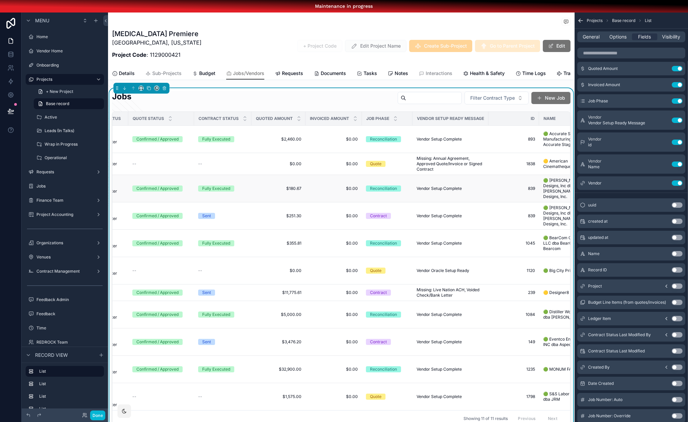
scroll to position [0, 191]
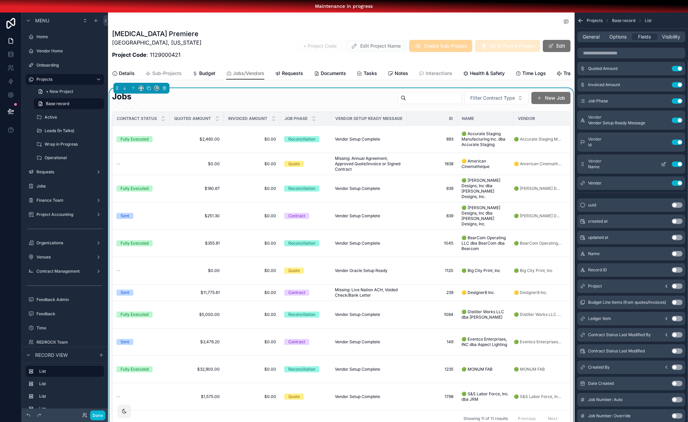
click at [676, 162] on button "Use setting" at bounding box center [677, 163] width 11 height 5
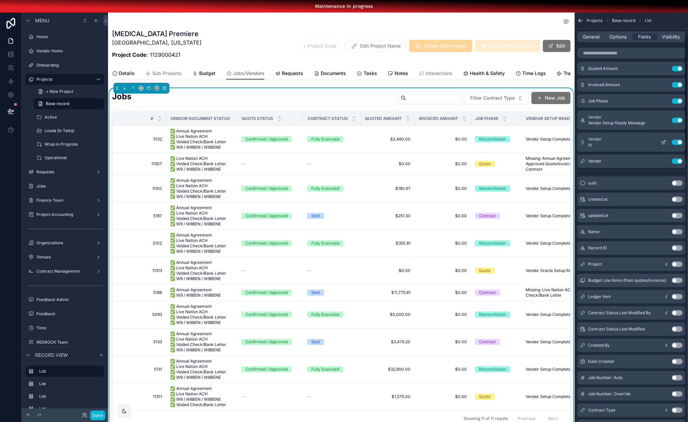
click at [678, 140] on button "Use setting" at bounding box center [677, 141] width 11 height 5
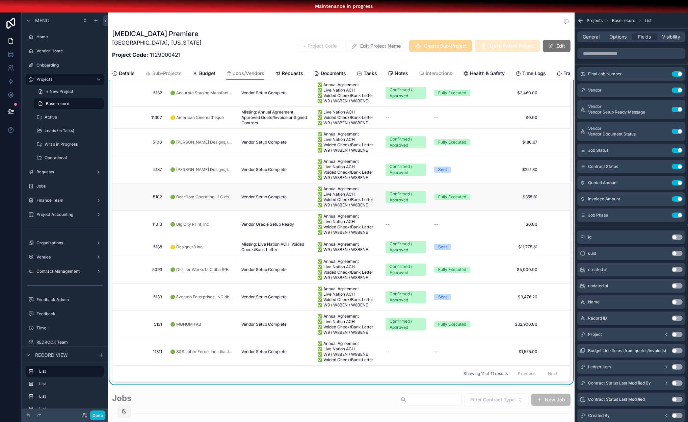
scroll to position [0, 0]
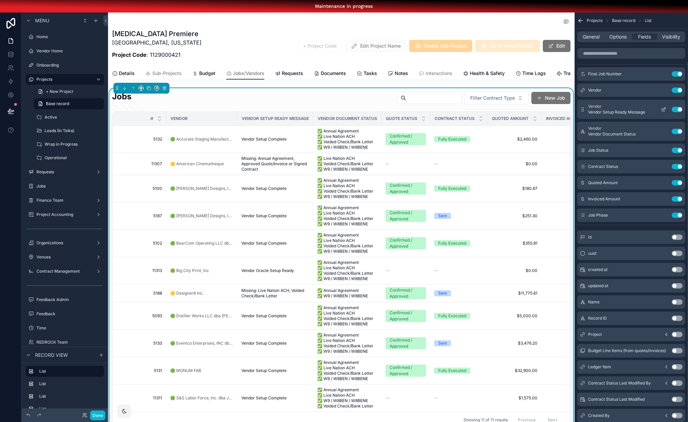
click at [667, 107] on icon "scrollable content" at bounding box center [663, 109] width 5 height 5
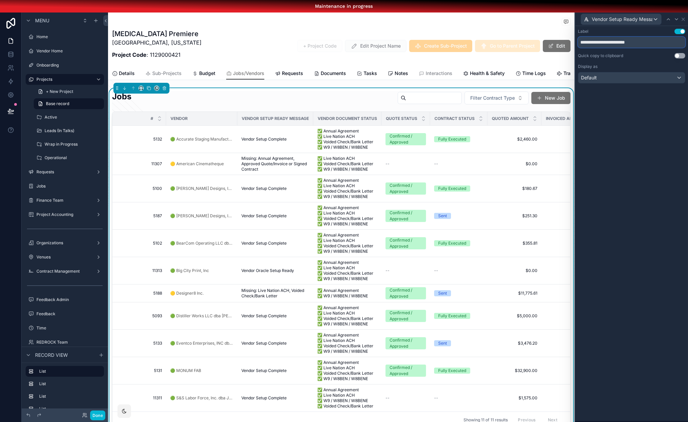
click at [603, 42] on input "**********" at bounding box center [631, 42] width 107 height 11
drag, startPoint x: 658, startPoint y: 44, endPoint x: 617, endPoint y: 42, distance: 41.3
click at [616, 42] on input "**********" at bounding box center [631, 42] width 107 height 11
type input "**********"
drag, startPoint x: 614, startPoint y: 231, endPoint x: 604, endPoint y: 168, distance: 64.0
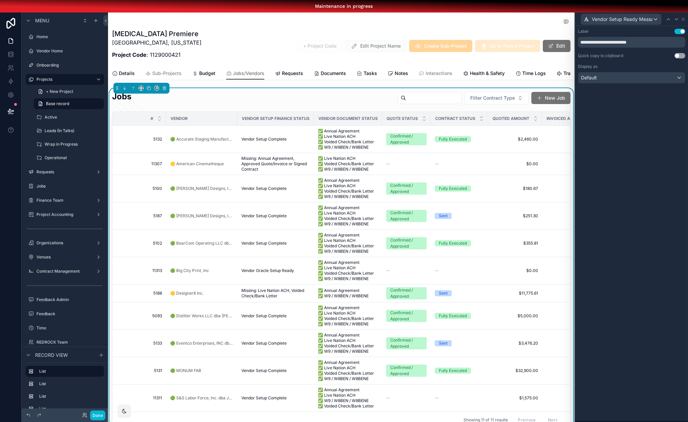
click at [345, 103] on div "Jobs Filter [DEMOGRAPHIC_DATA] Type New Job" at bounding box center [341, 99] width 459 height 17
click at [685, 18] on icon at bounding box center [683, 19] width 5 height 5
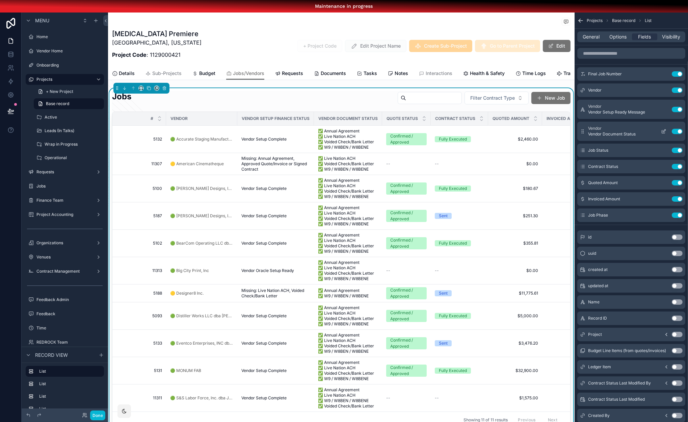
click at [677, 131] on button "Use setting" at bounding box center [677, 131] width 11 height 5
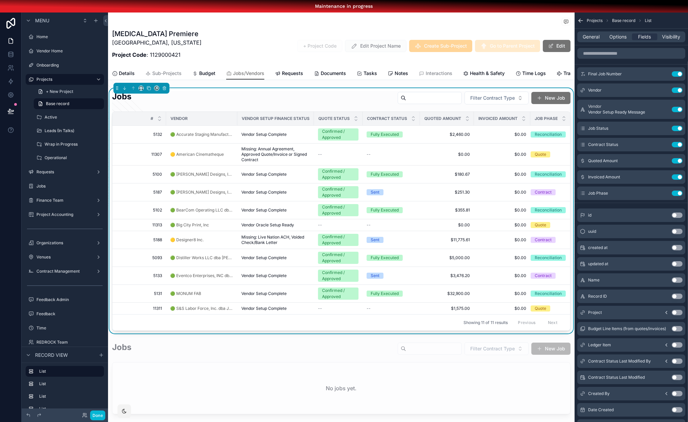
click at [229, 112] on div "Jobs Filter [DEMOGRAPHIC_DATA] Type New Job # Vendor Vendor Setup Finance Statu…" at bounding box center [341, 211] width 459 height 240
click at [663, 91] on icon "scrollable content" at bounding box center [663, 89] width 5 height 5
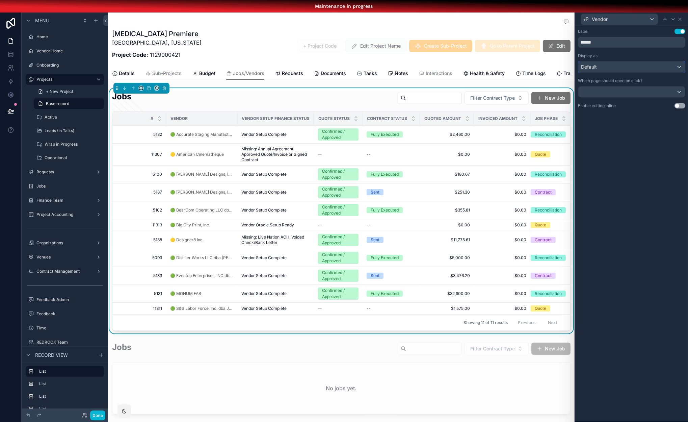
click at [639, 68] on div "Default" at bounding box center [632, 66] width 107 height 11
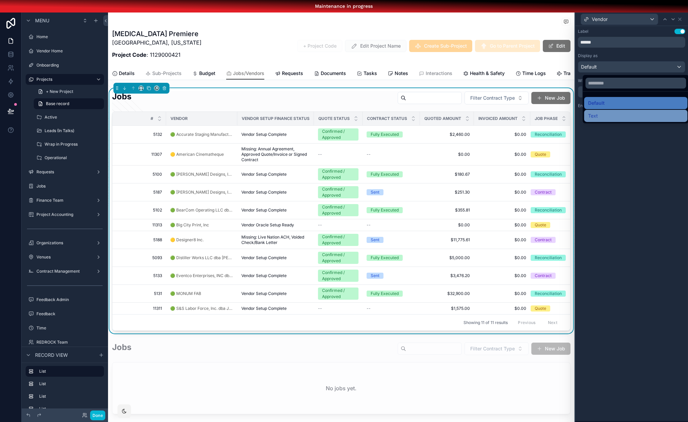
click at [621, 117] on div "Text" at bounding box center [635, 116] width 95 height 8
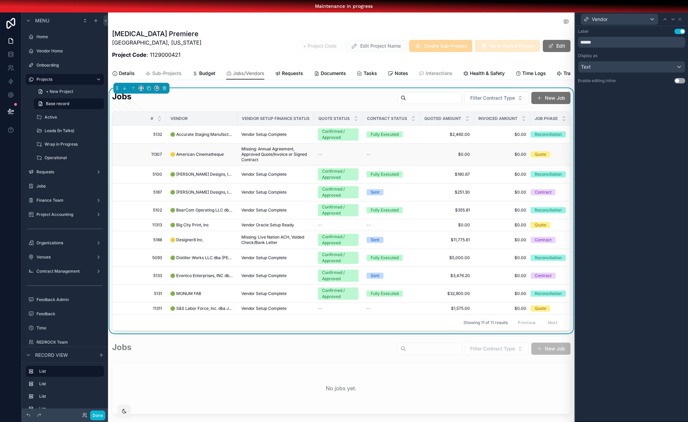
click at [199, 157] on span "🟡 American Cinematheque" at bounding box center [197, 154] width 54 height 5
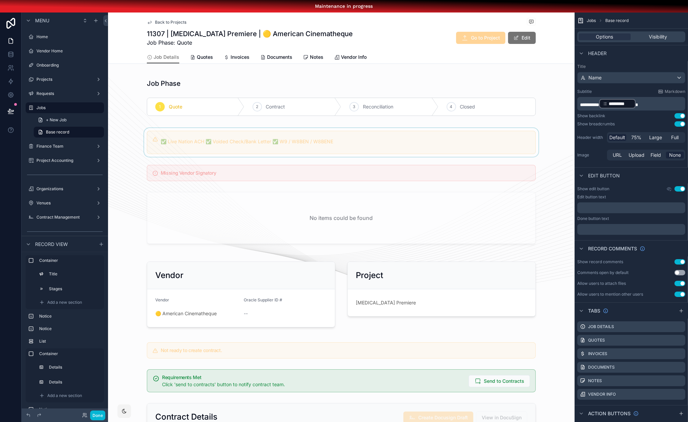
click at [156, 132] on div "scrollable content" at bounding box center [341, 142] width 467 height 29
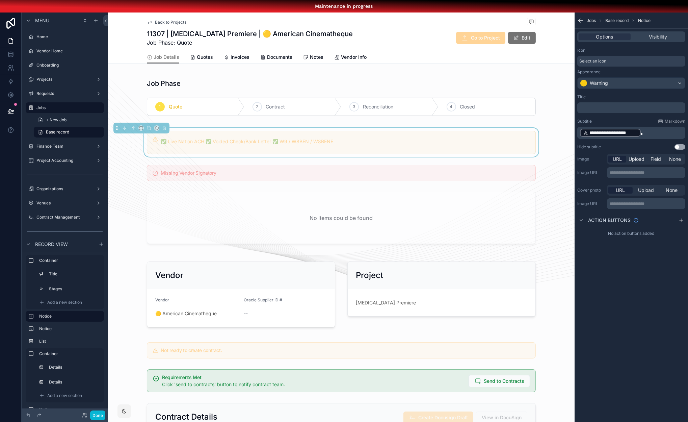
click at [221, 131] on div "✅ Live Nation ACH ✅ Voided Check/Bank Letter ✅ W9 / W8BEN / W8BENE" at bounding box center [341, 142] width 389 height 23
